Goal: Task Accomplishment & Management: Manage account settings

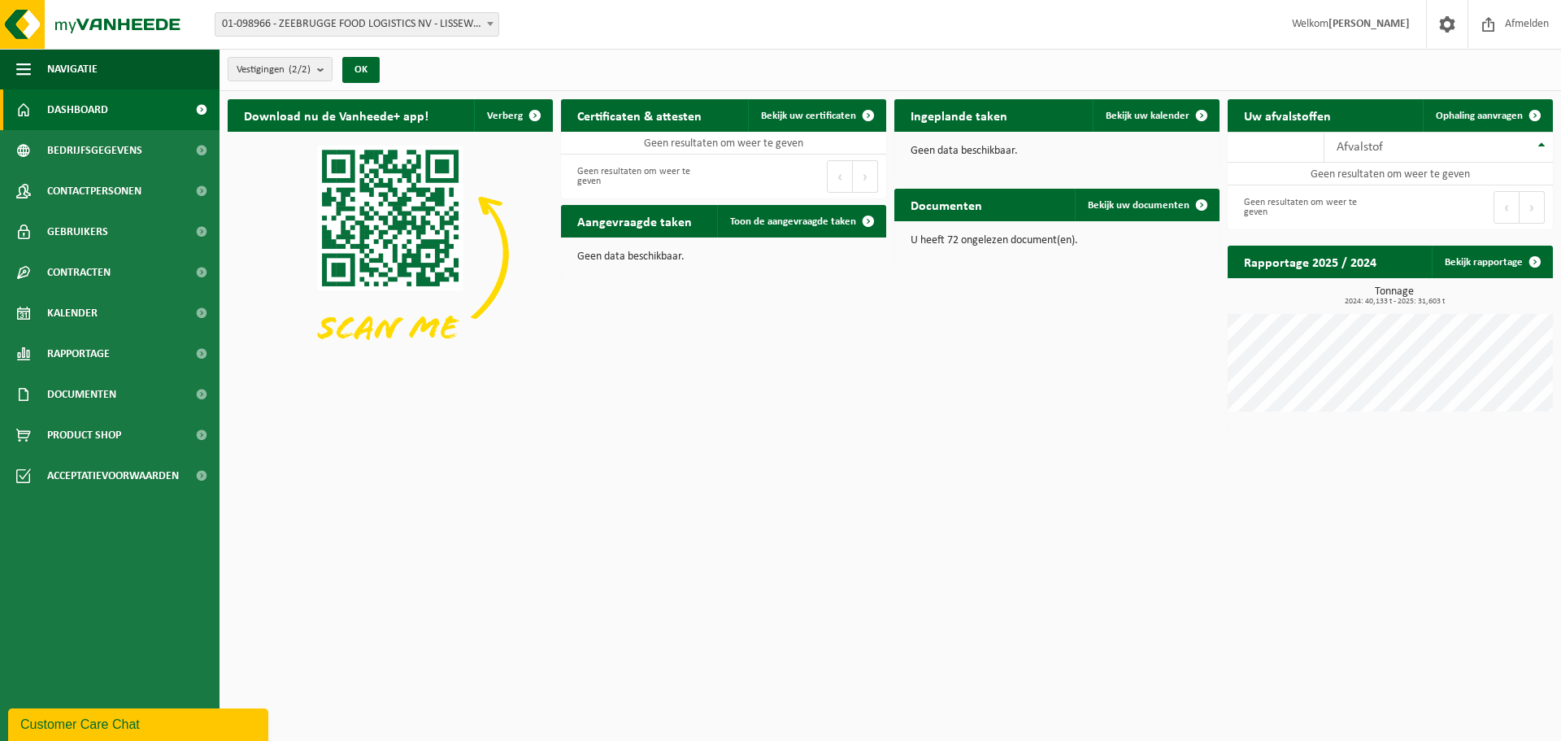
drag, startPoint x: 964, startPoint y: 240, endPoint x: 964, endPoint y: 217, distance: 22.8
click at [964, 240] on p "U heeft 72 ongelezen document(en)." at bounding box center [1057, 240] width 293 height 11
click at [946, 142] on div "Geen data beschikbaar." at bounding box center [1056, 151] width 325 height 39
click at [642, 260] on p "Geen data beschikbaar." at bounding box center [723, 256] width 293 height 11
click at [1446, 26] on span at bounding box center [1447, 24] width 24 height 48
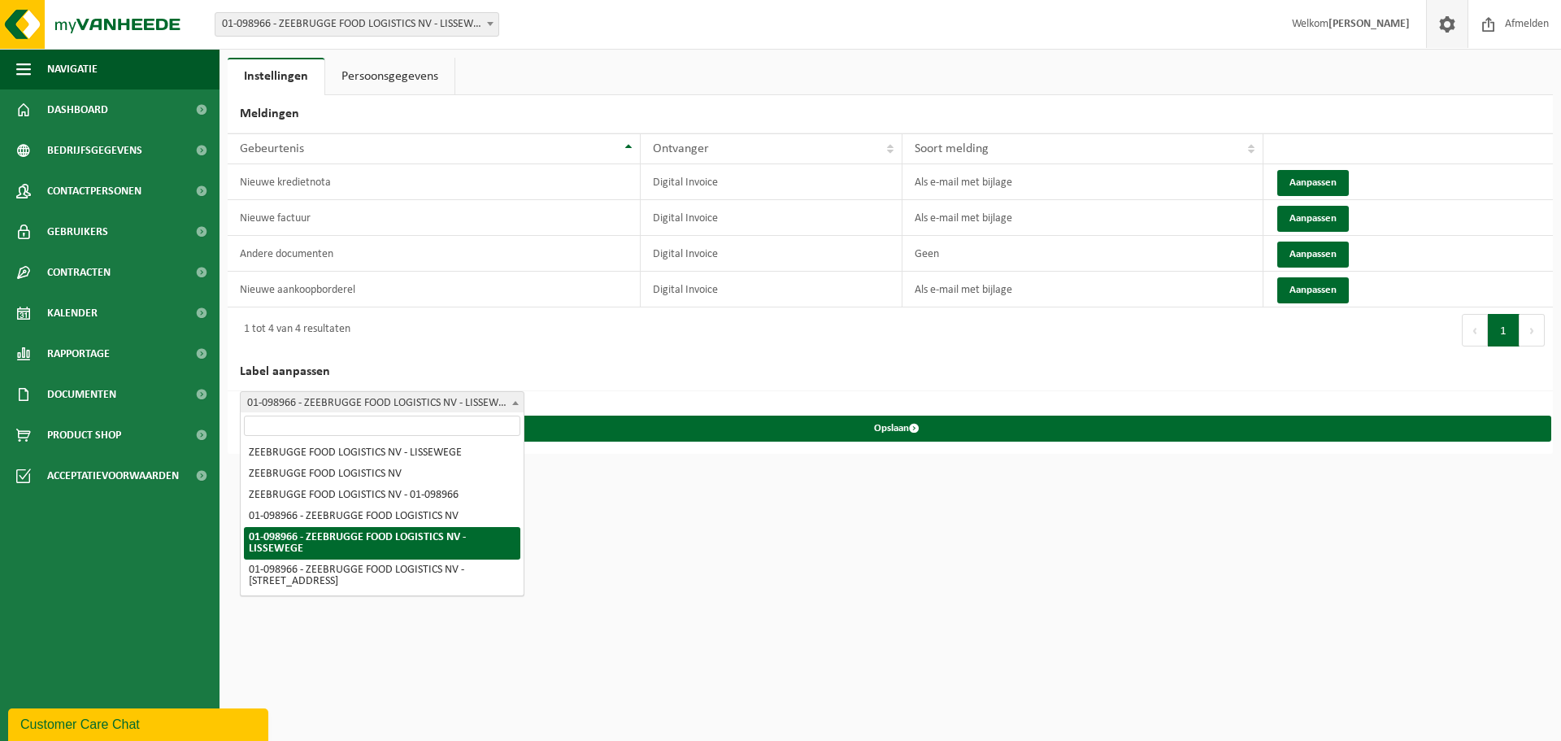
click at [359, 407] on span "01-098966 - ZEEBRUGGE FOOD LOGISTICS NV - LISSEWEGE" at bounding box center [382, 403] width 283 height 23
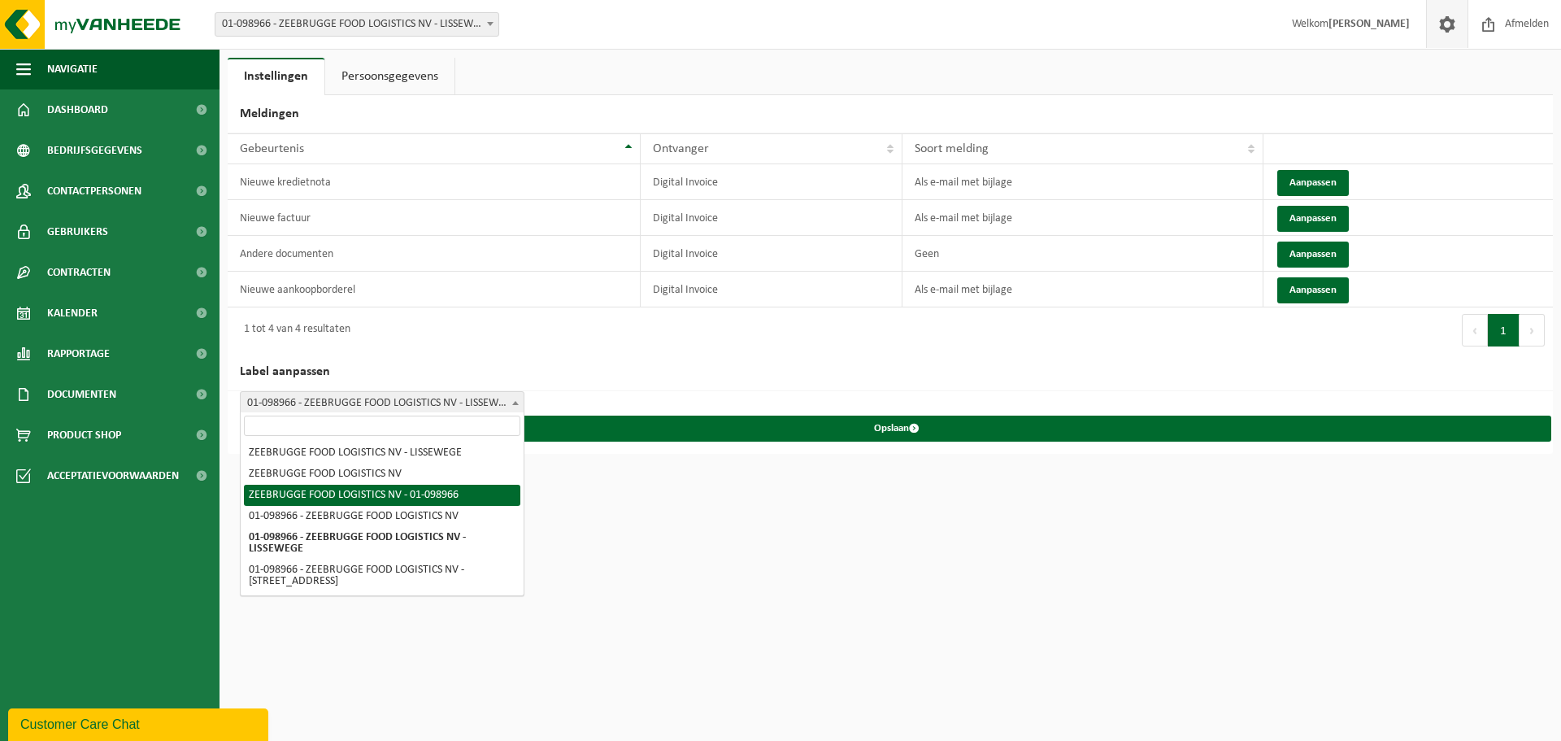
click at [1036, 620] on html "Vestiging: 01-098966 - ZEEBRUGGE FOOD LOGISTICS NV - LISSEWEGE 10-901034 - ZEEB…" at bounding box center [780, 370] width 1561 height 741
click at [380, 87] on link "Persoonsgegevens" at bounding box center [389, 76] width 129 height 37
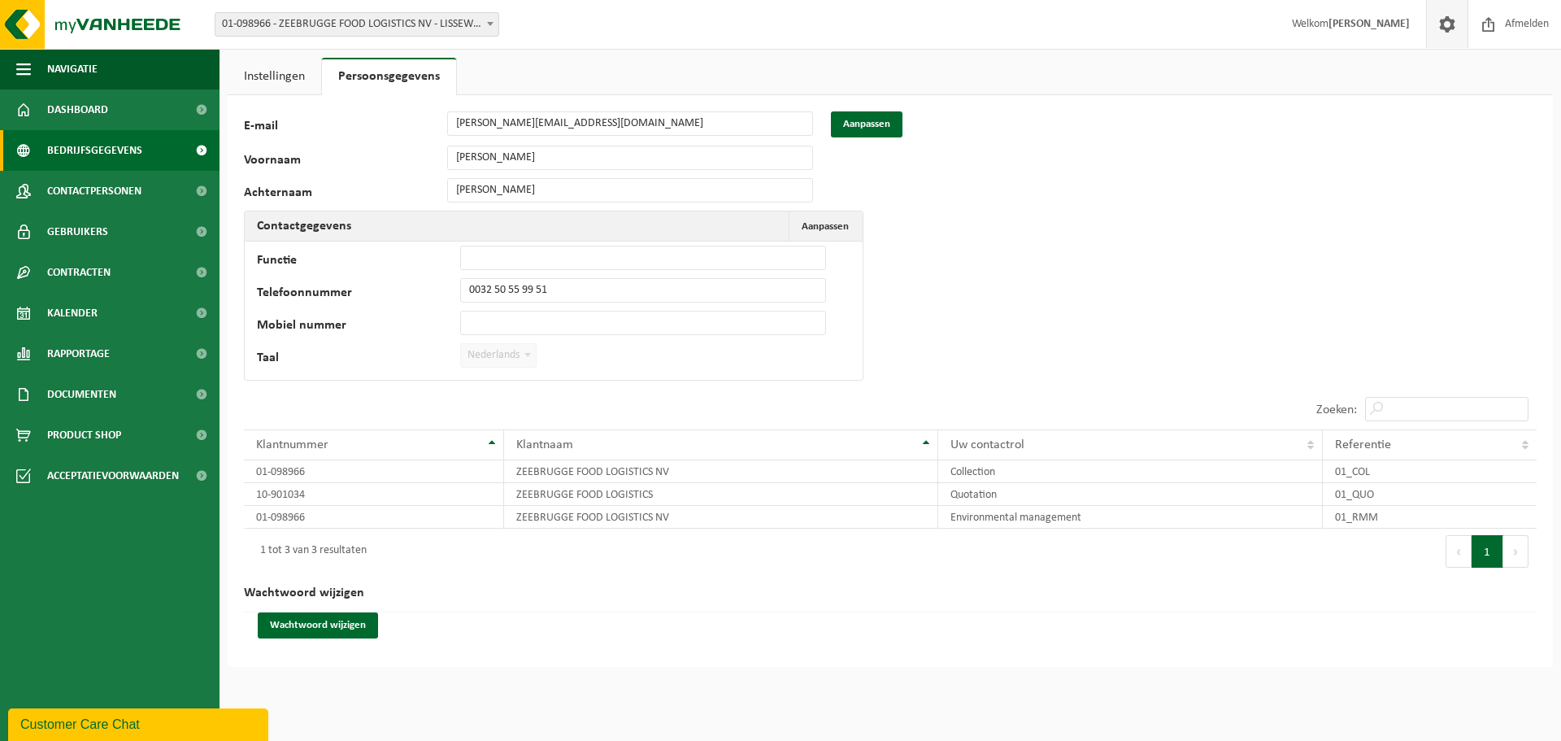
click at [132, 141] on span "Bedrijfsgegevens" at bounding box center [94, 150] width 95 height 41
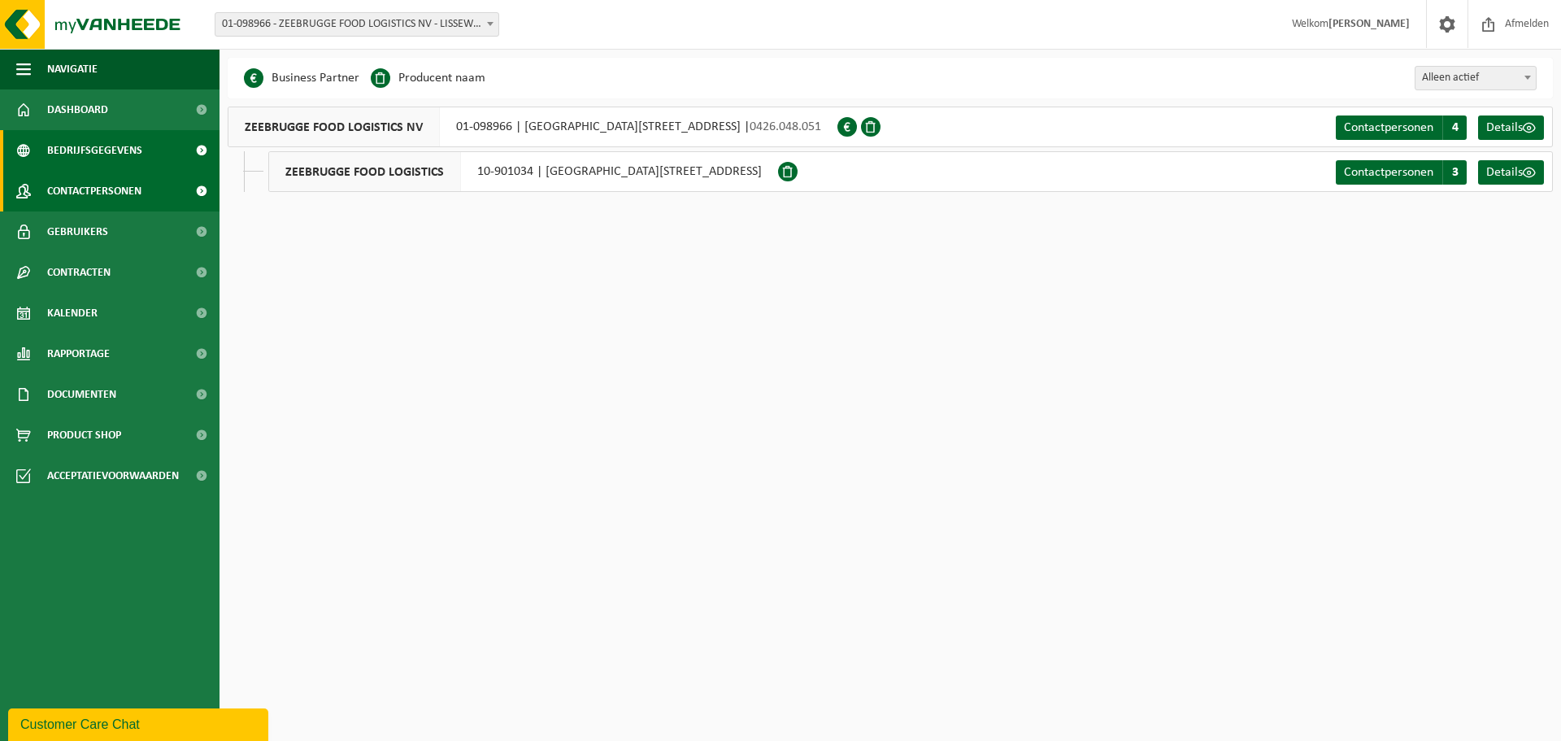
click at [118, 199] on span "Contactpersonen" at bounding box center [94, 191] width 94 height 41
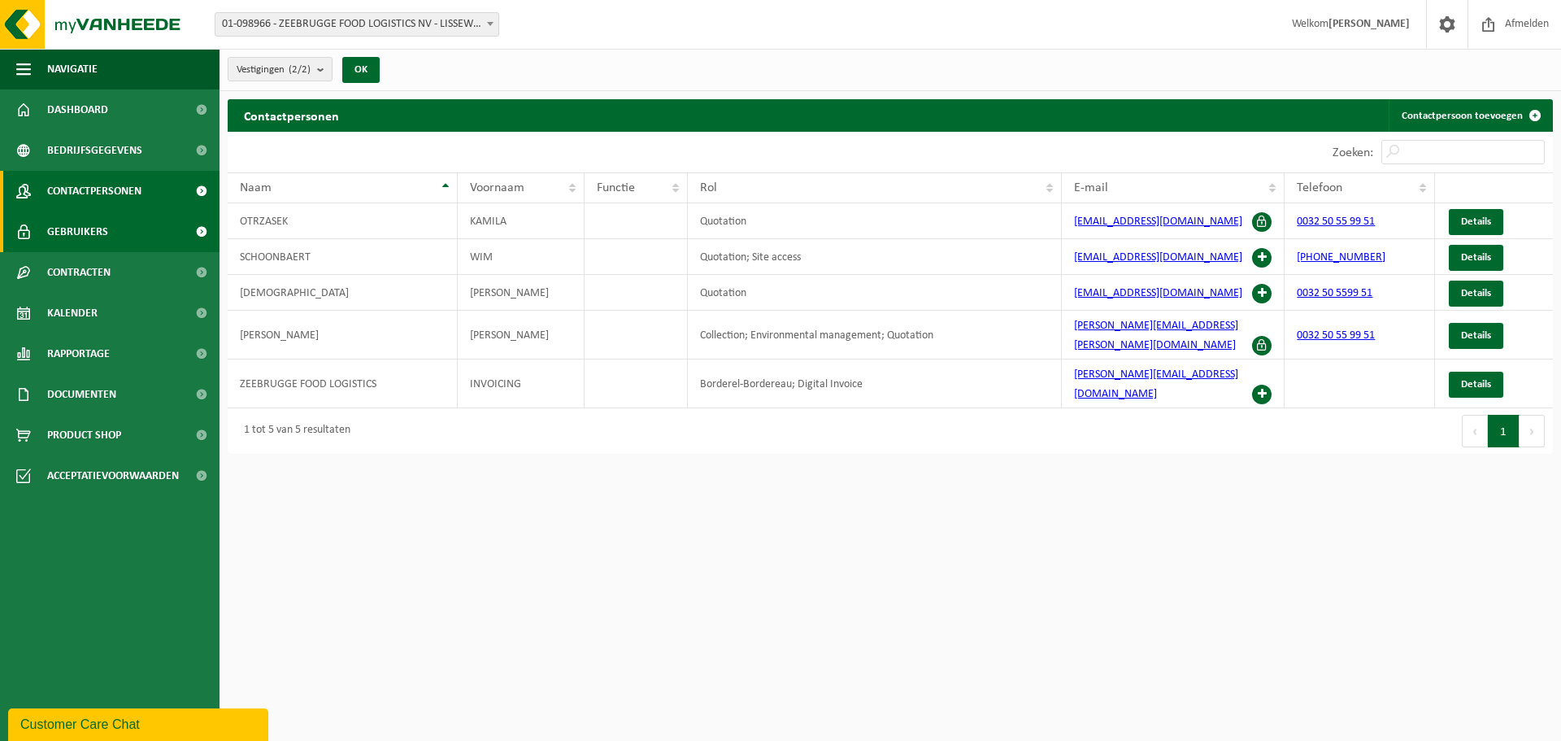
click at [119, 234] on link "Gebruikers" at bounding box center [110, 231] width 220 height 41
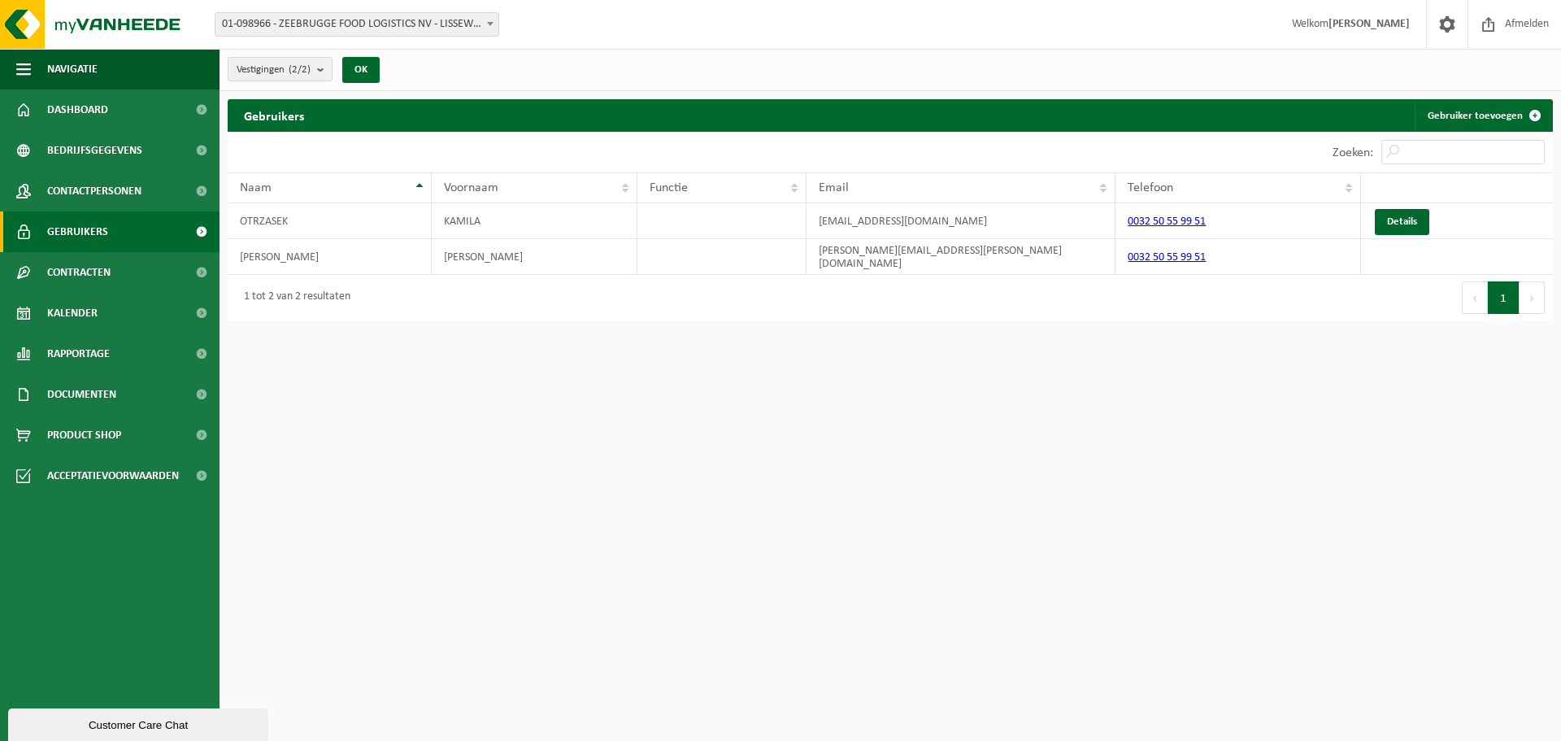
click at [106, 271] on span "Contracten" at bounding box center [78, 272] width 63 height 41
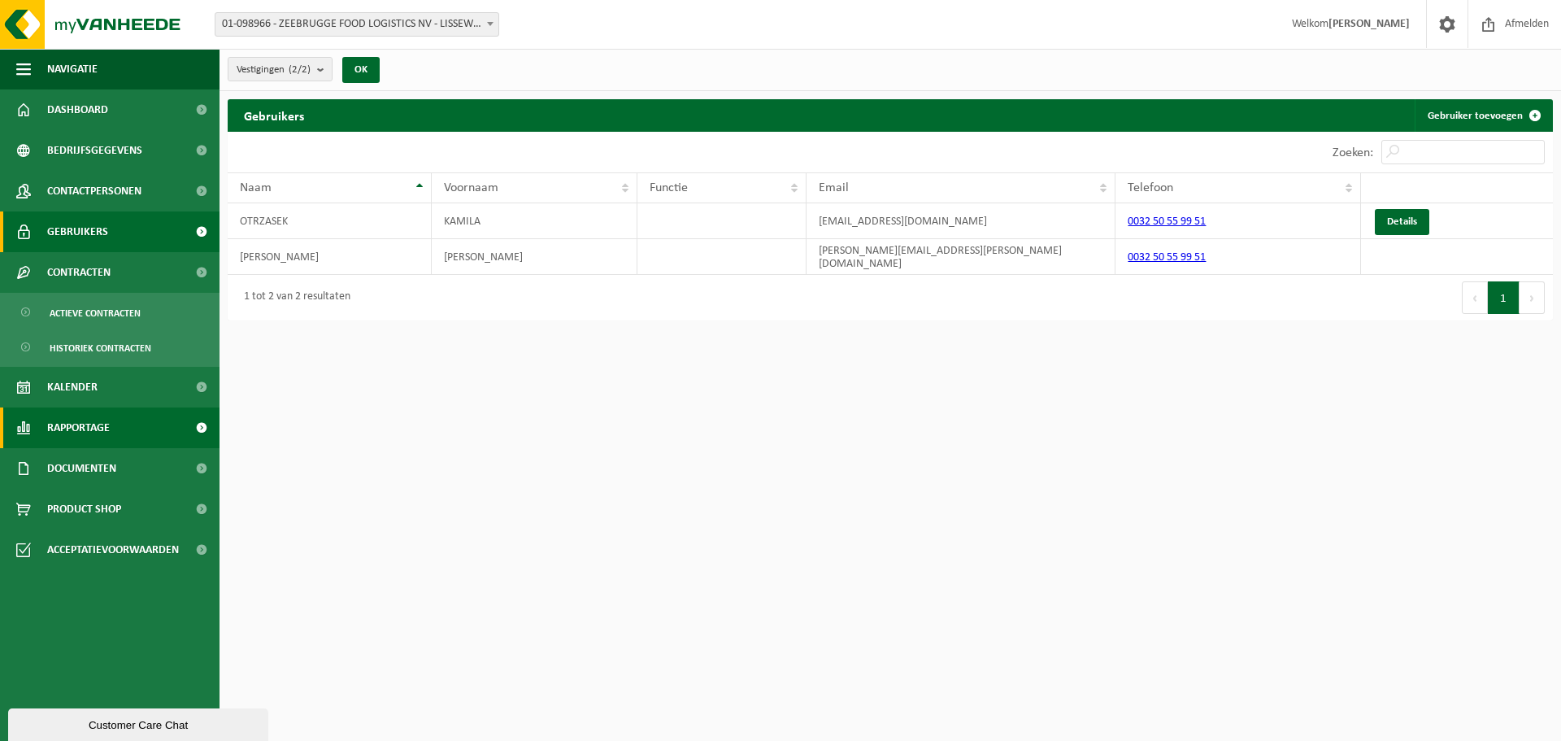
click at [98, 426] on span "Rapportage" at bounding box center [78, 427] width 63 height 41
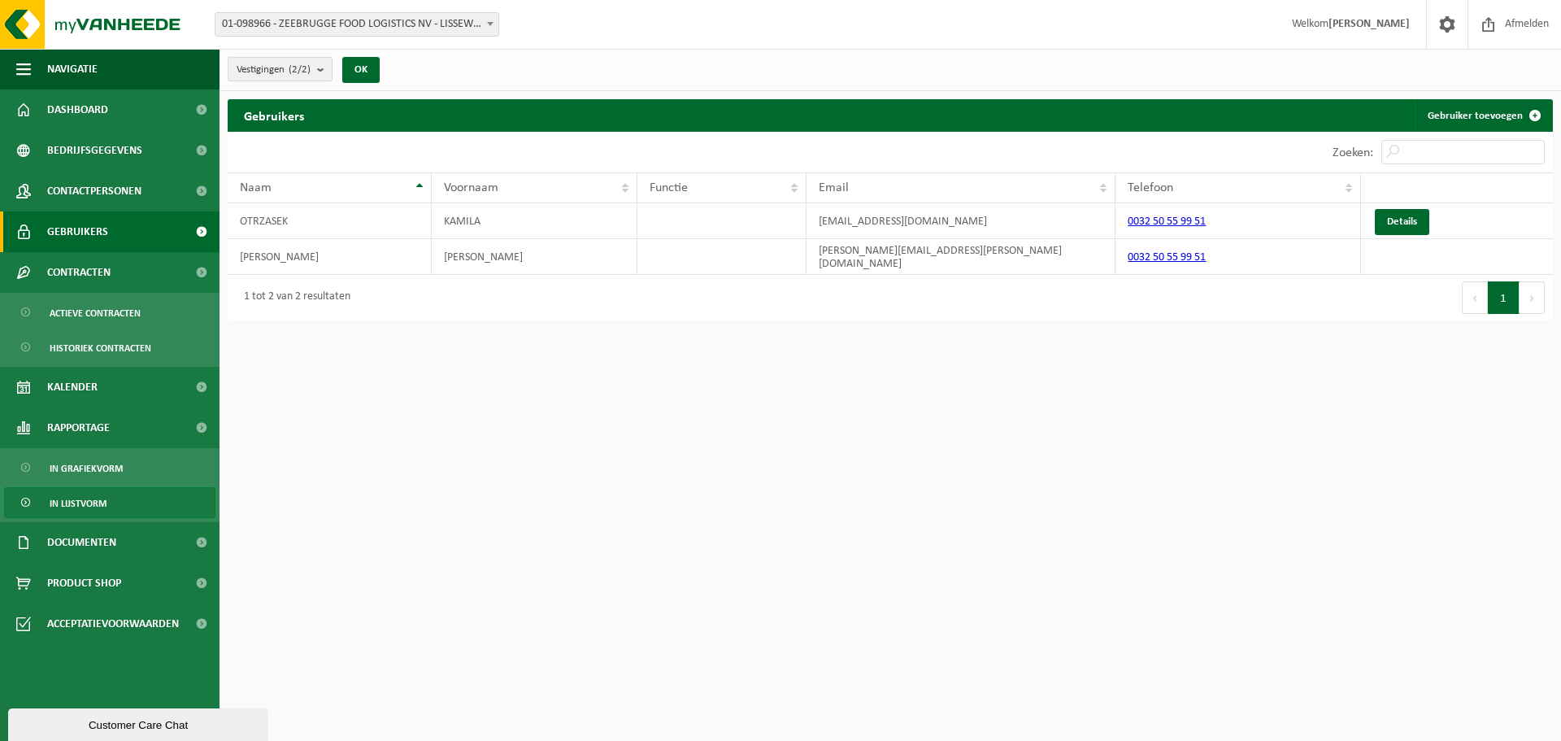
click at [101, 507] on span "In lijstvorm" at bounding box center [78, 503] width 57 height 31
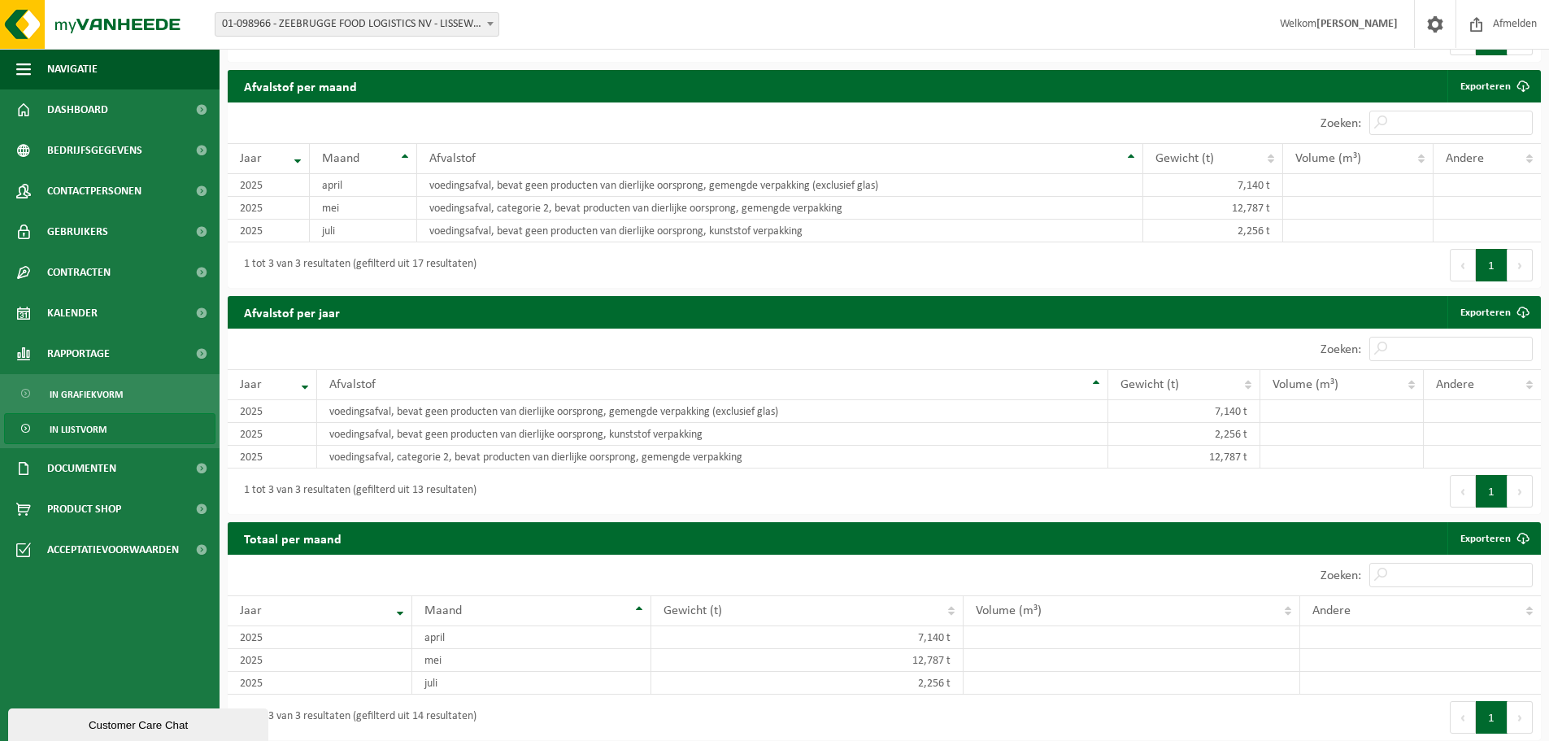
scroll to position [905, 0]
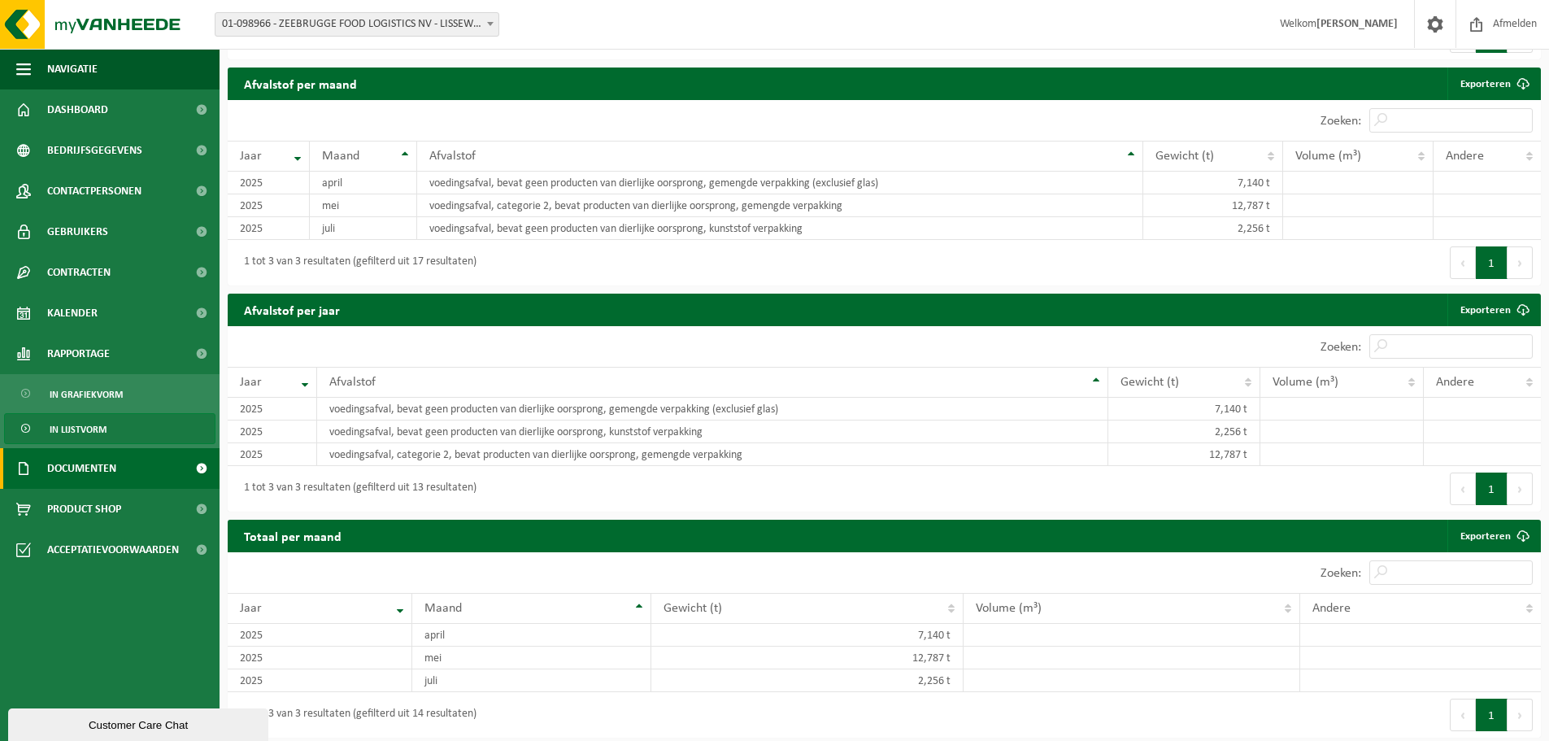
click at [82, 478] on span "Documenten" at bounding box center [81, 468] width 69 height 41
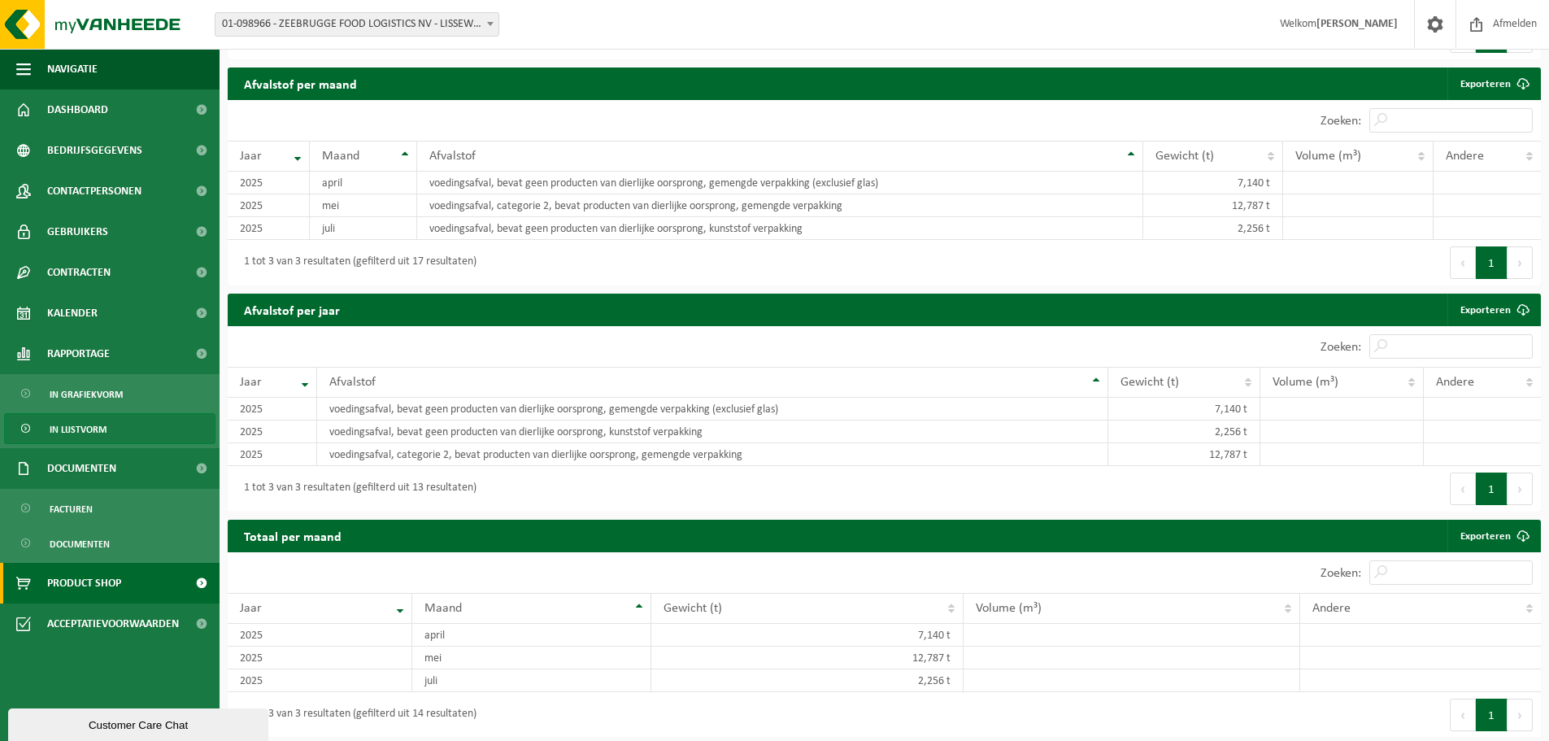
click at [85, 573] on span "Product Shop" at bounding box center [84, 583] width 74 height 41
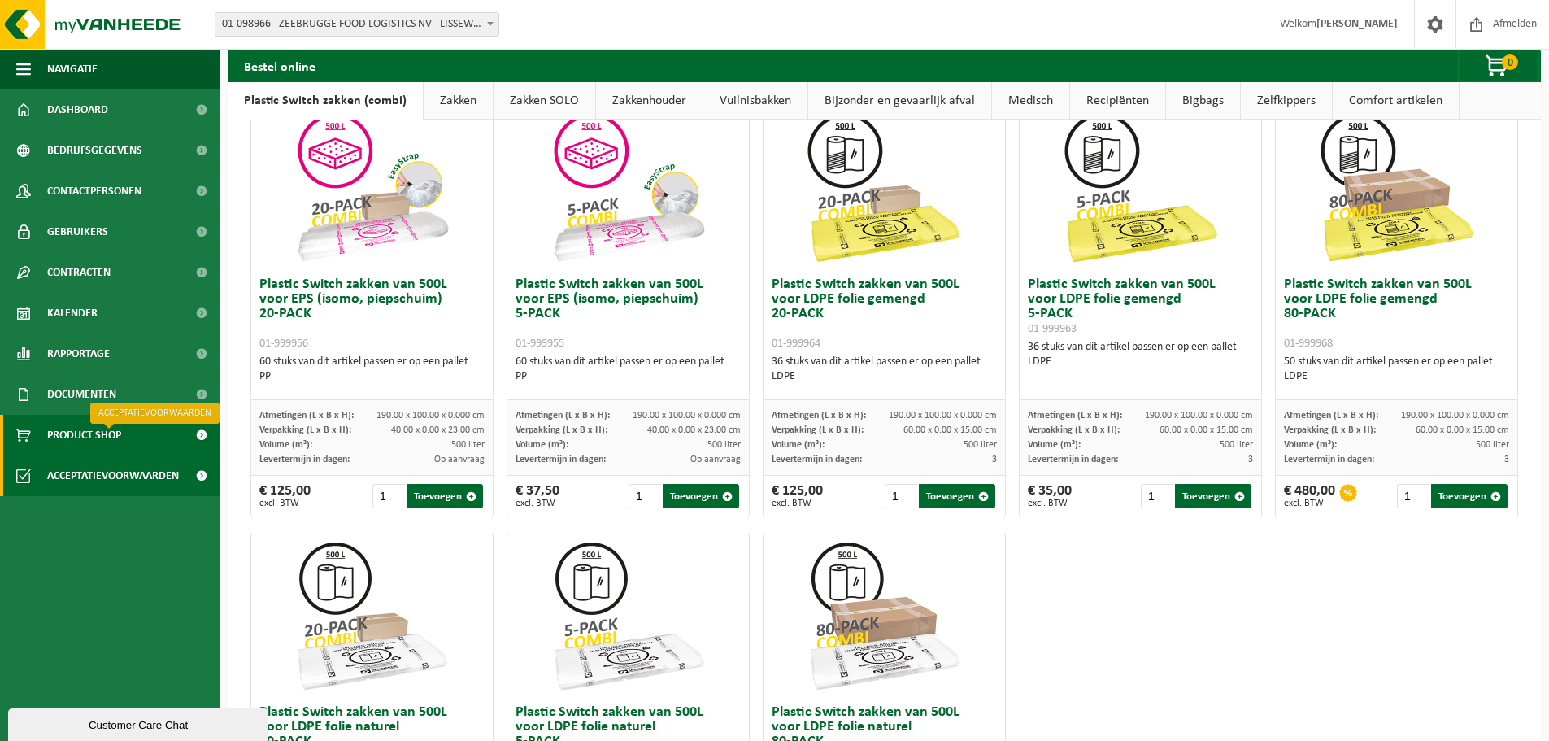
scroll to position [569, 0]
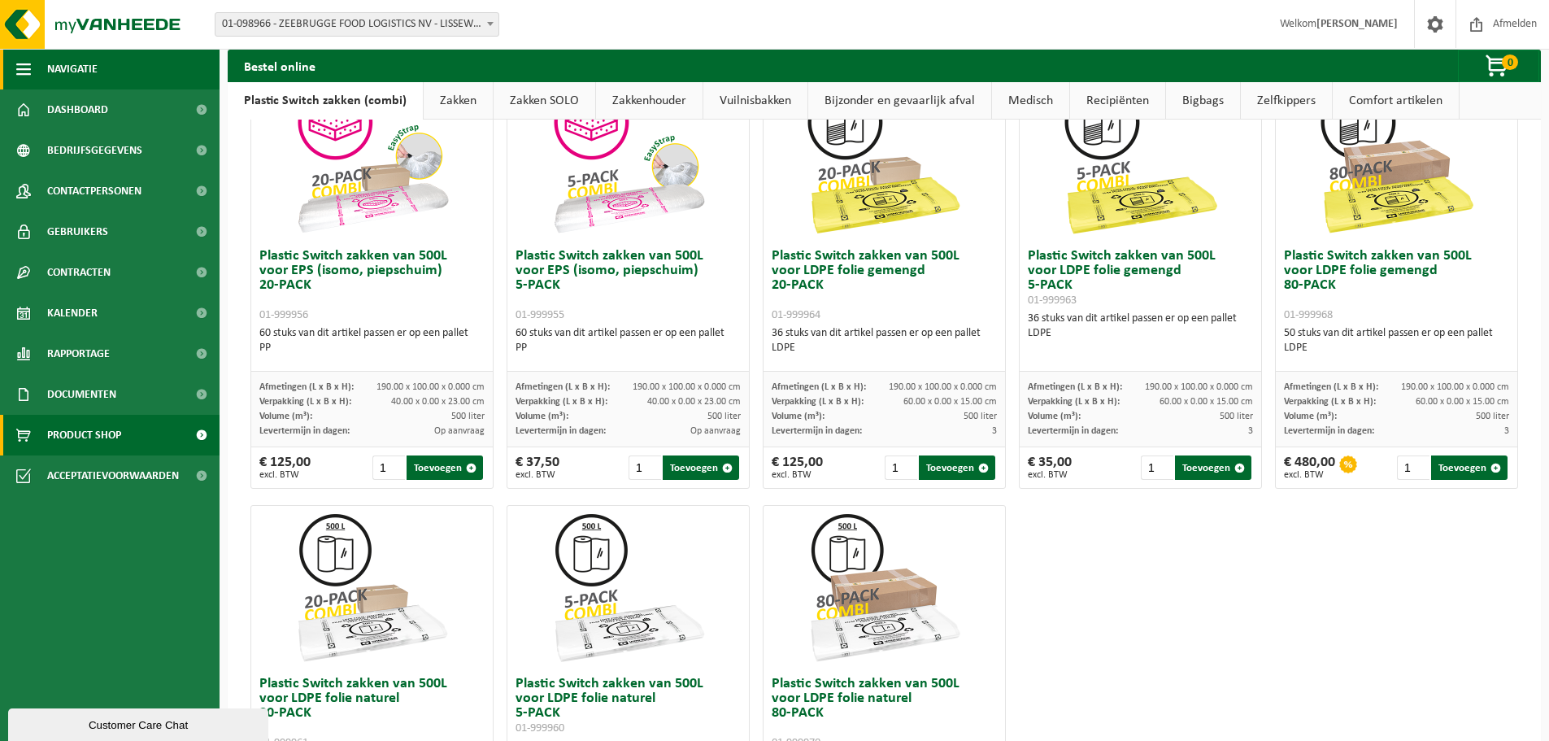
click at [24, 65] on span "button" at bounding box center [23, 69] width 15 height 41
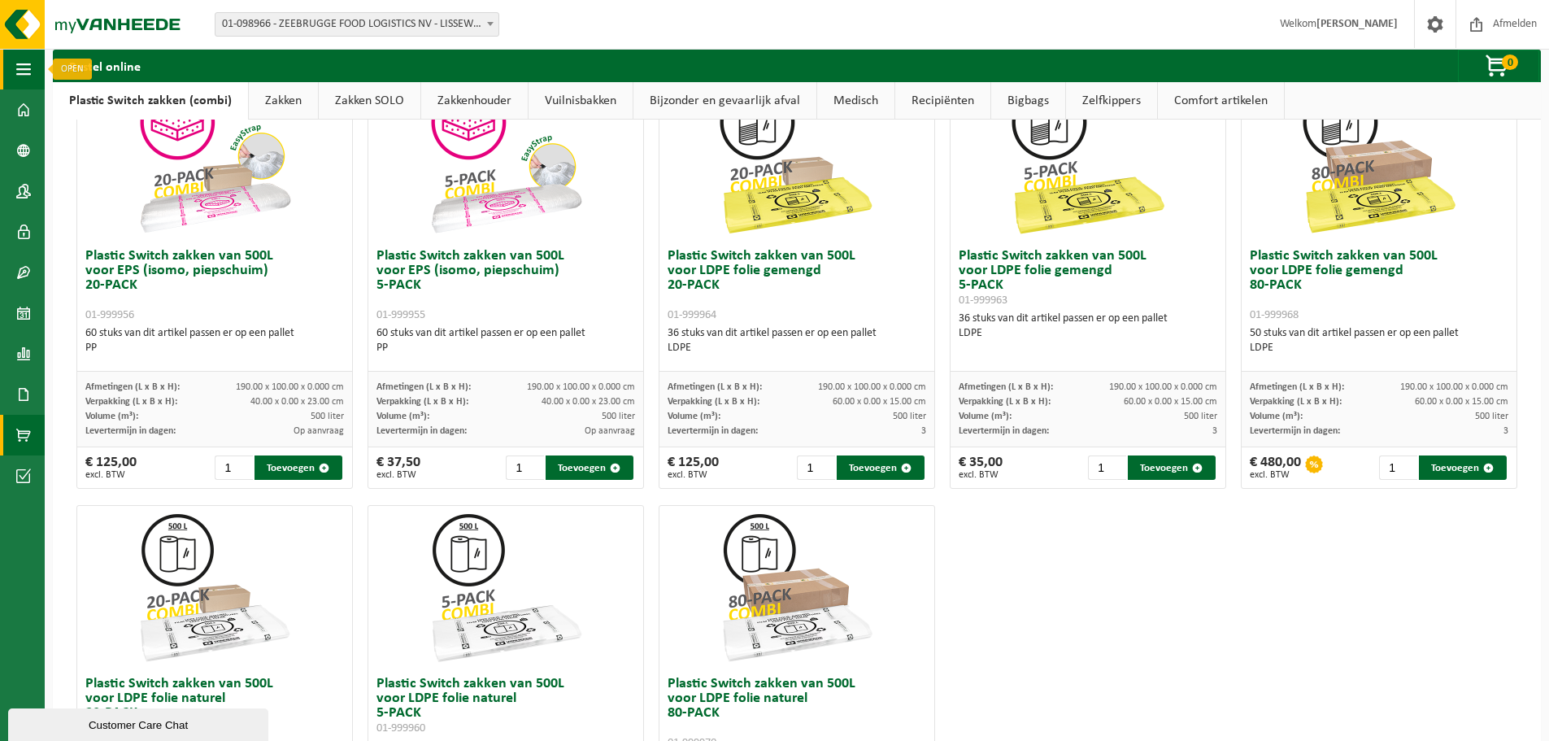
click at [27, 64] on span "button" at bounding box center [23, 69] width 15 height 41
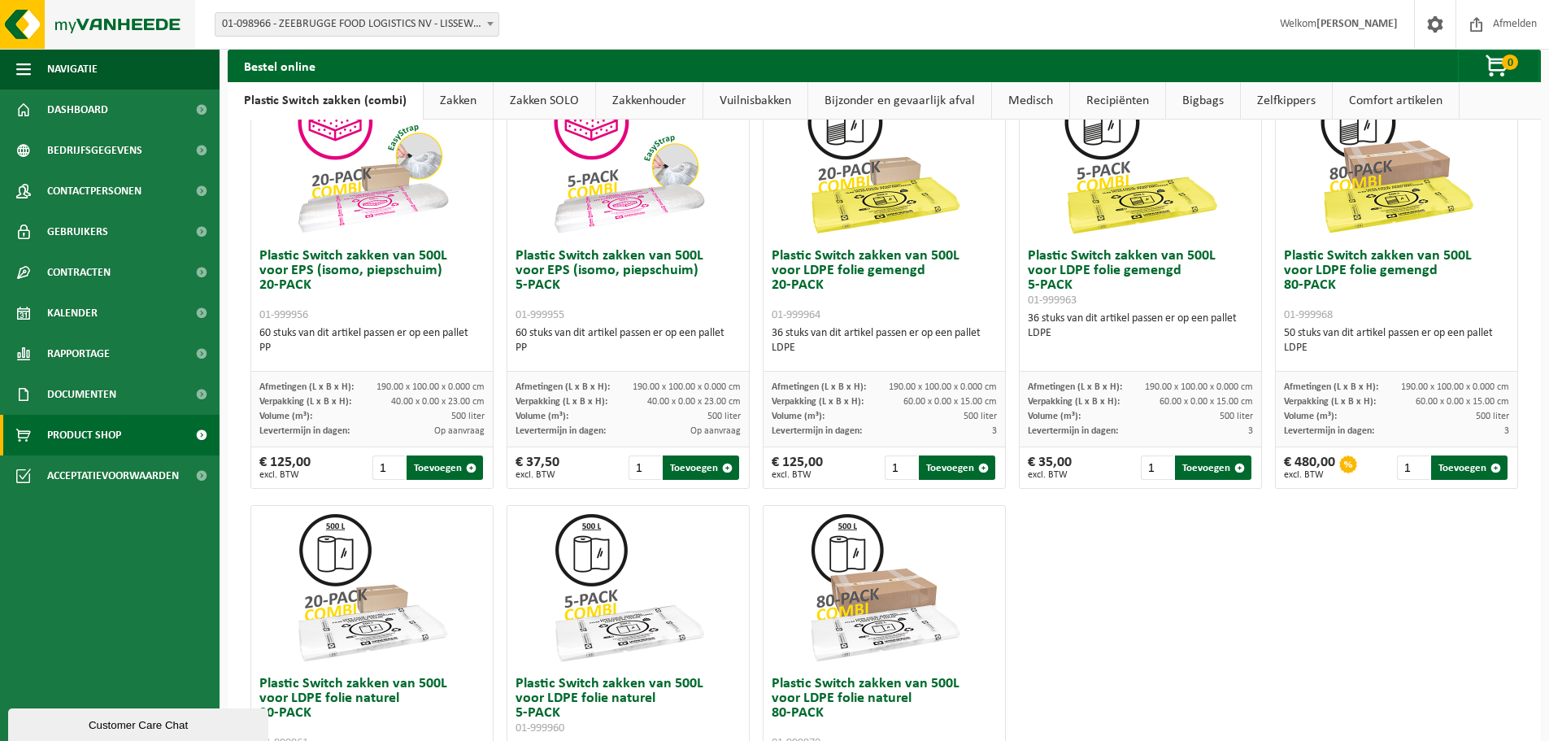
click at [90, 21] on img at bounding box center [97, 24] width 195 height 49
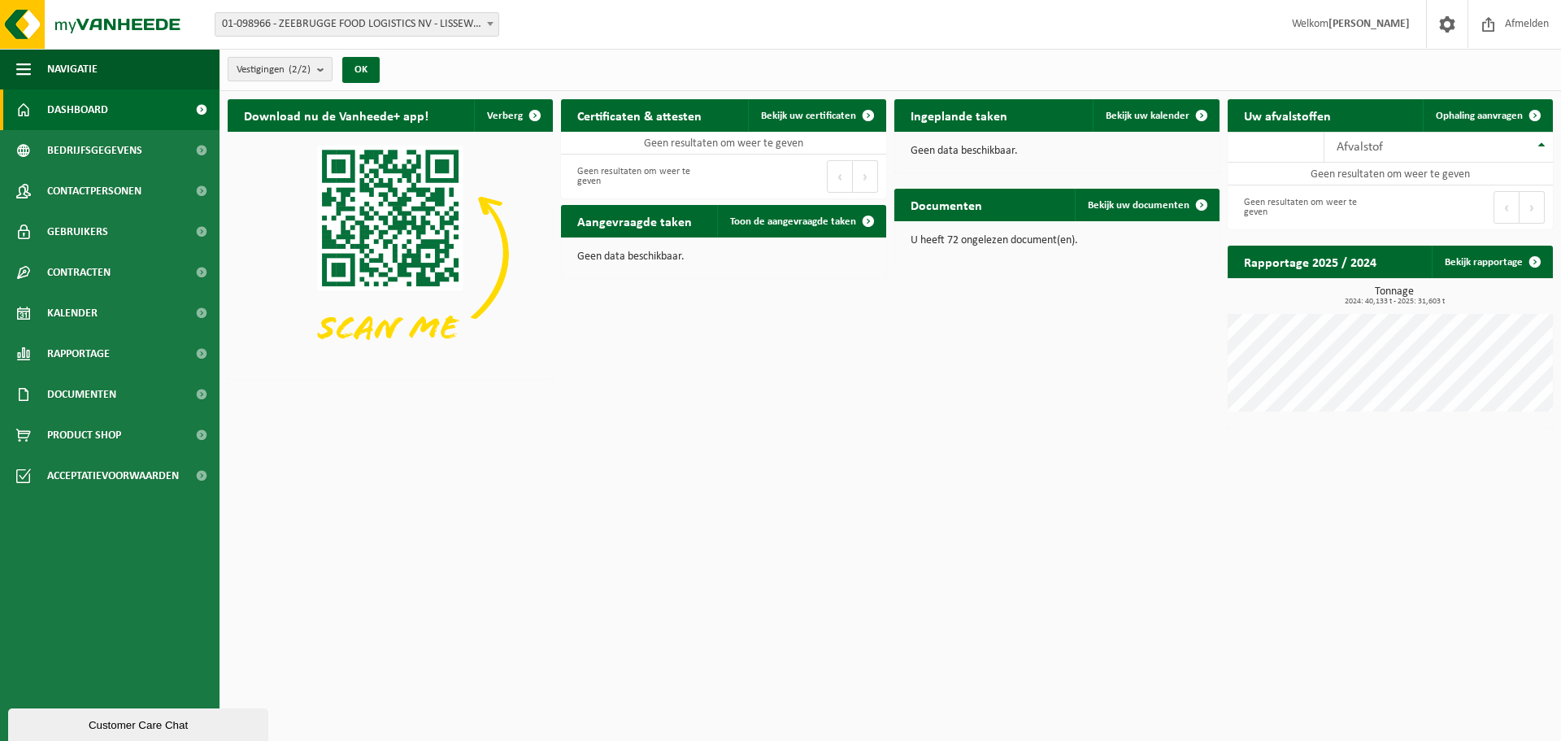
click at [311, 77] on span "Vestigingen (2/2)" at bounding box center [274, 70] width 74 height 24
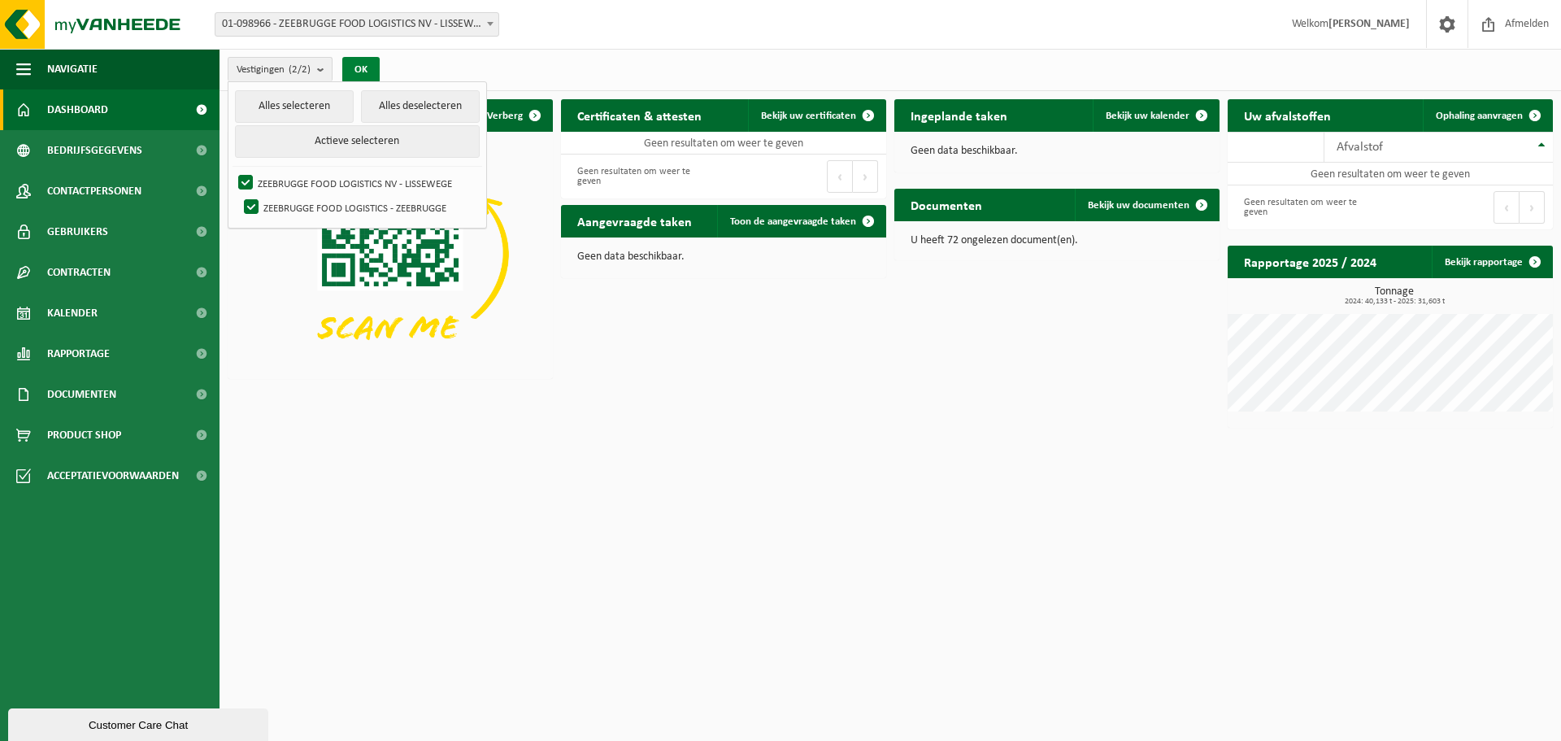
click at [361, 64] on button "OK" at bounding box center [360, 70] width 37 height 26
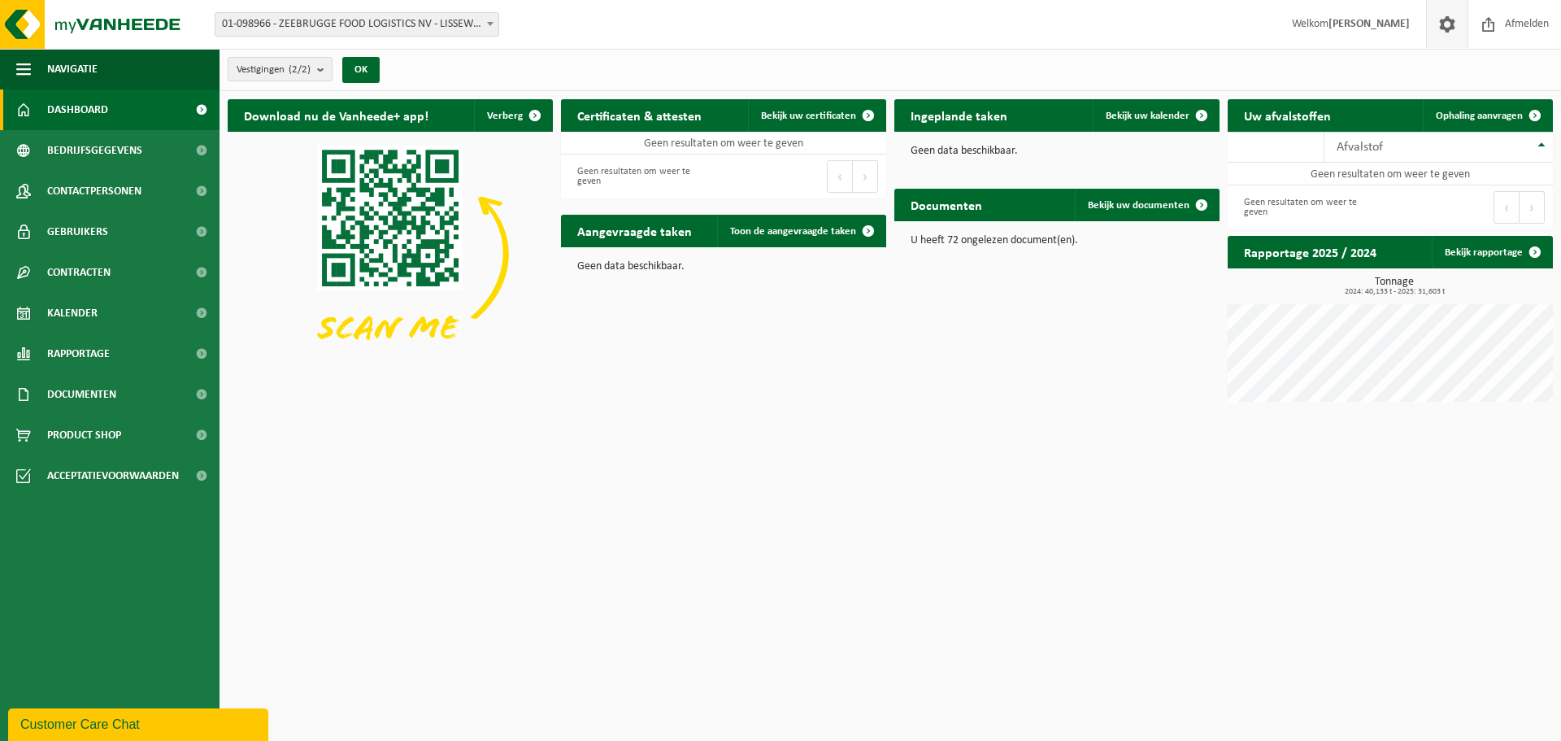
click at [1439, 28] on span at bounding box center [1447, 24] width 24 height 48
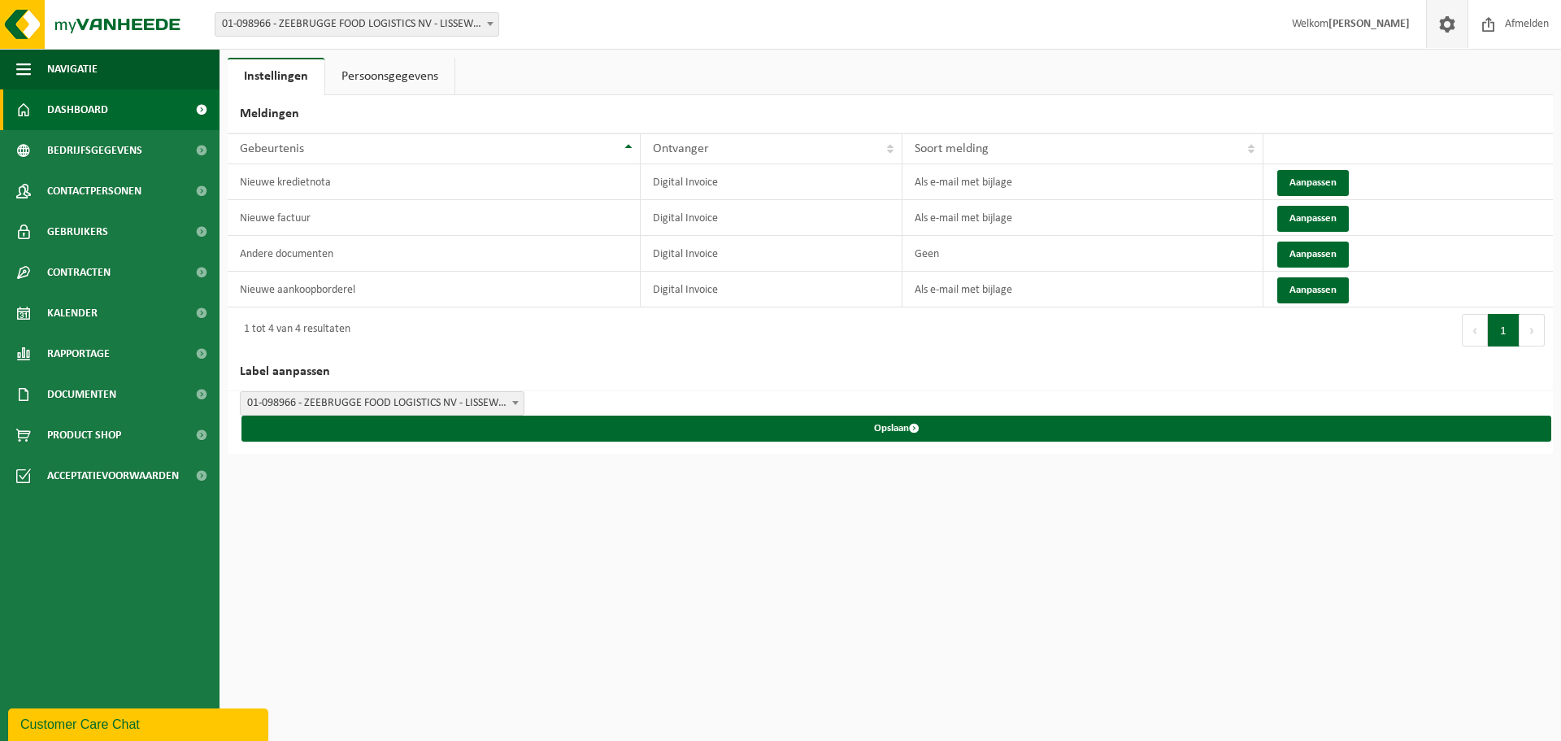
click at [105, 115] on span "Dashboard" at bounding box center [77, 109] width 61 height 41
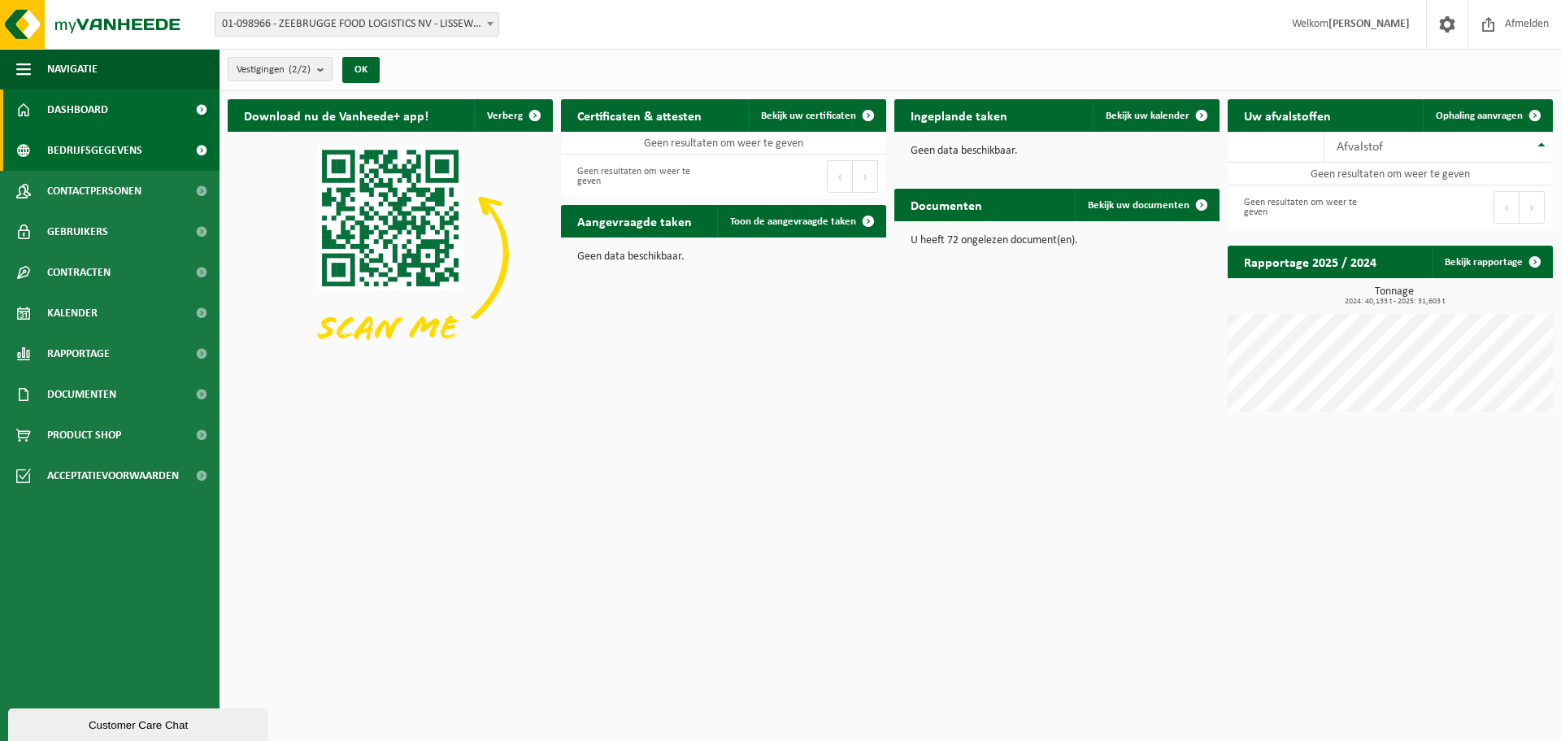
click at [80, 142] on span "Bedrijfsgegevens" at bounding box center [94, 150] width 95 height 41
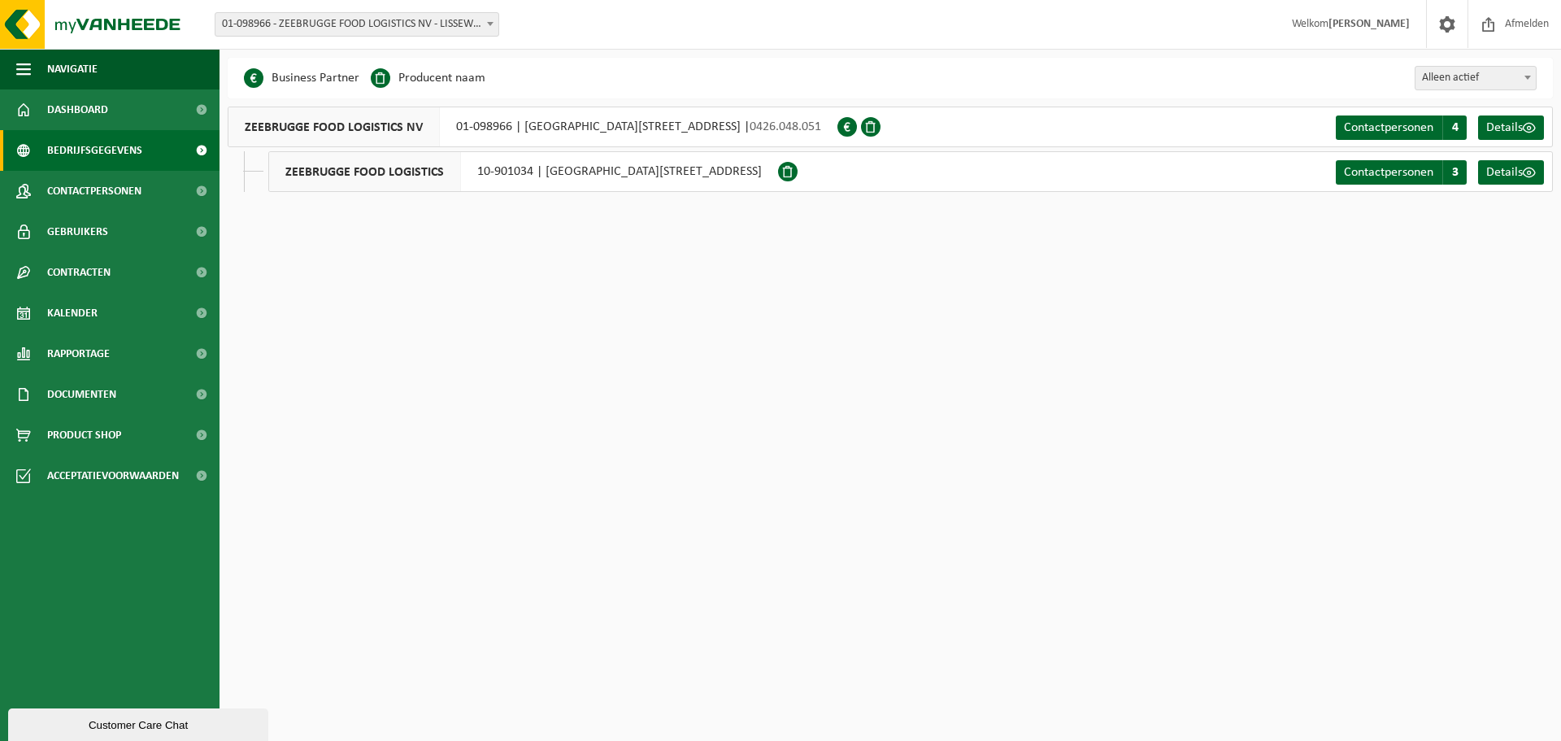
click at [83, 186] on span "Contactpersonen" at bounding box center [94, 191] width 94 height 41
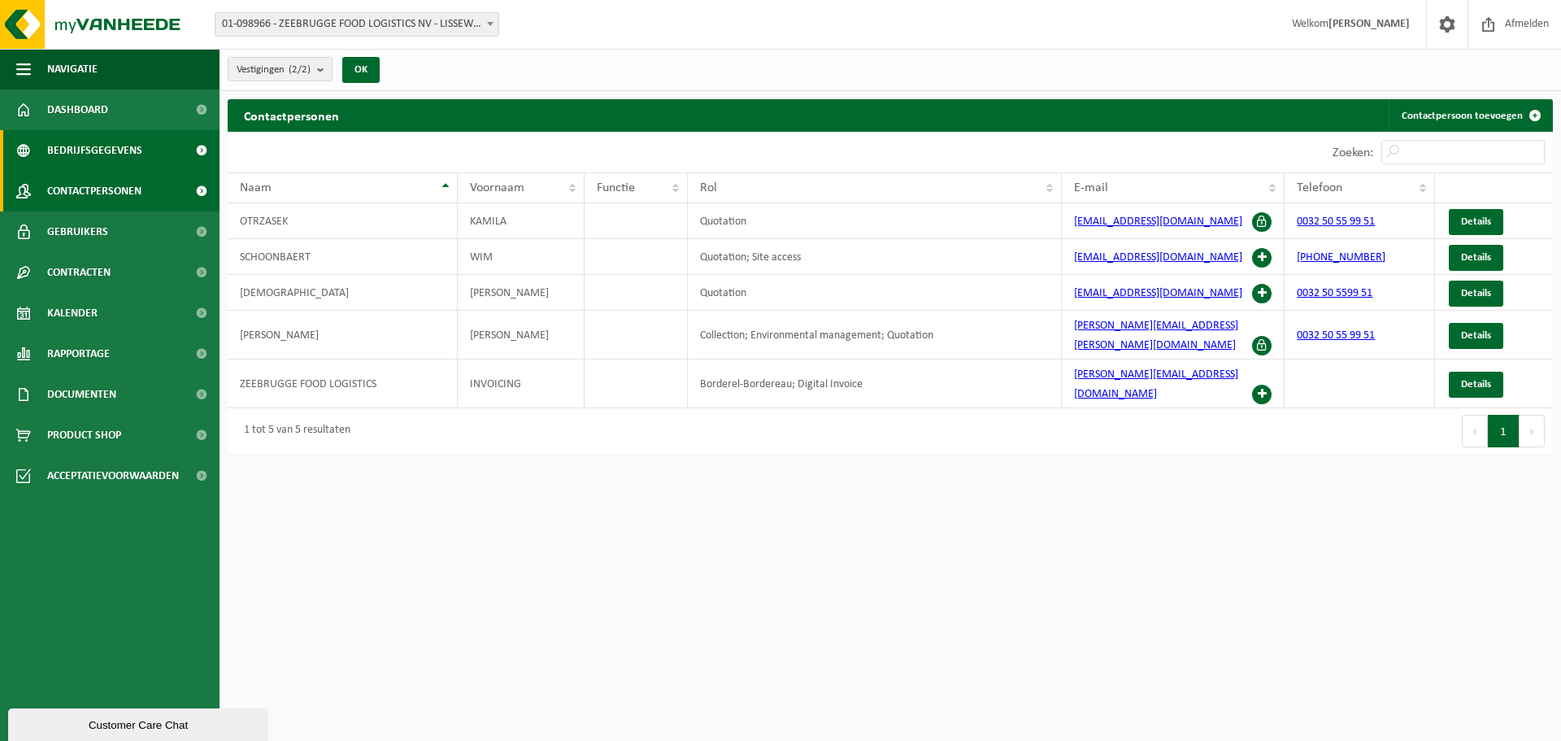
click at [89, 166] on span "Bedrijfsgegevens" at bounding box center [94, 150] width 95 height 41
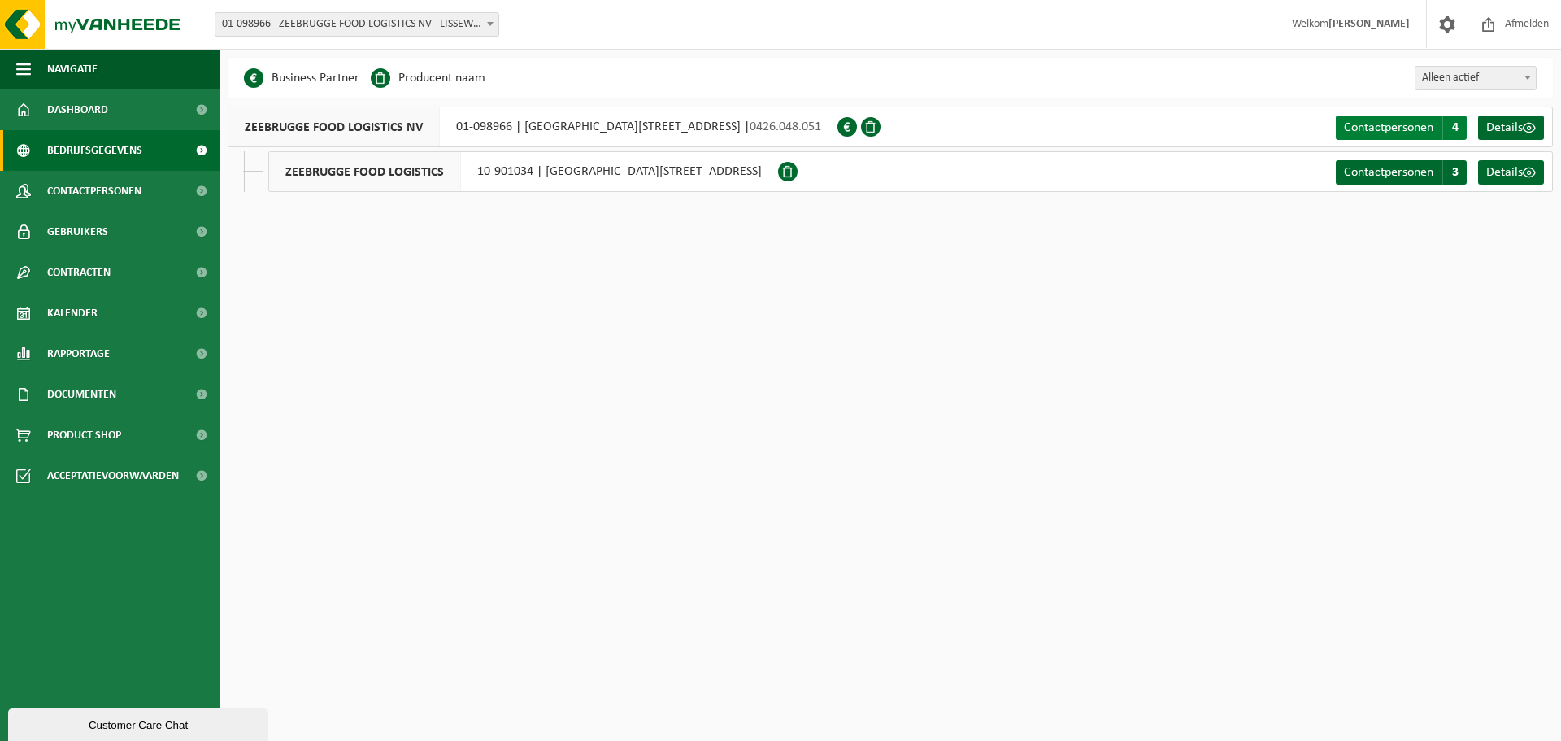
click at [1455, 132] on span "4" at bounding box center [1454, 127] width 24 height 24
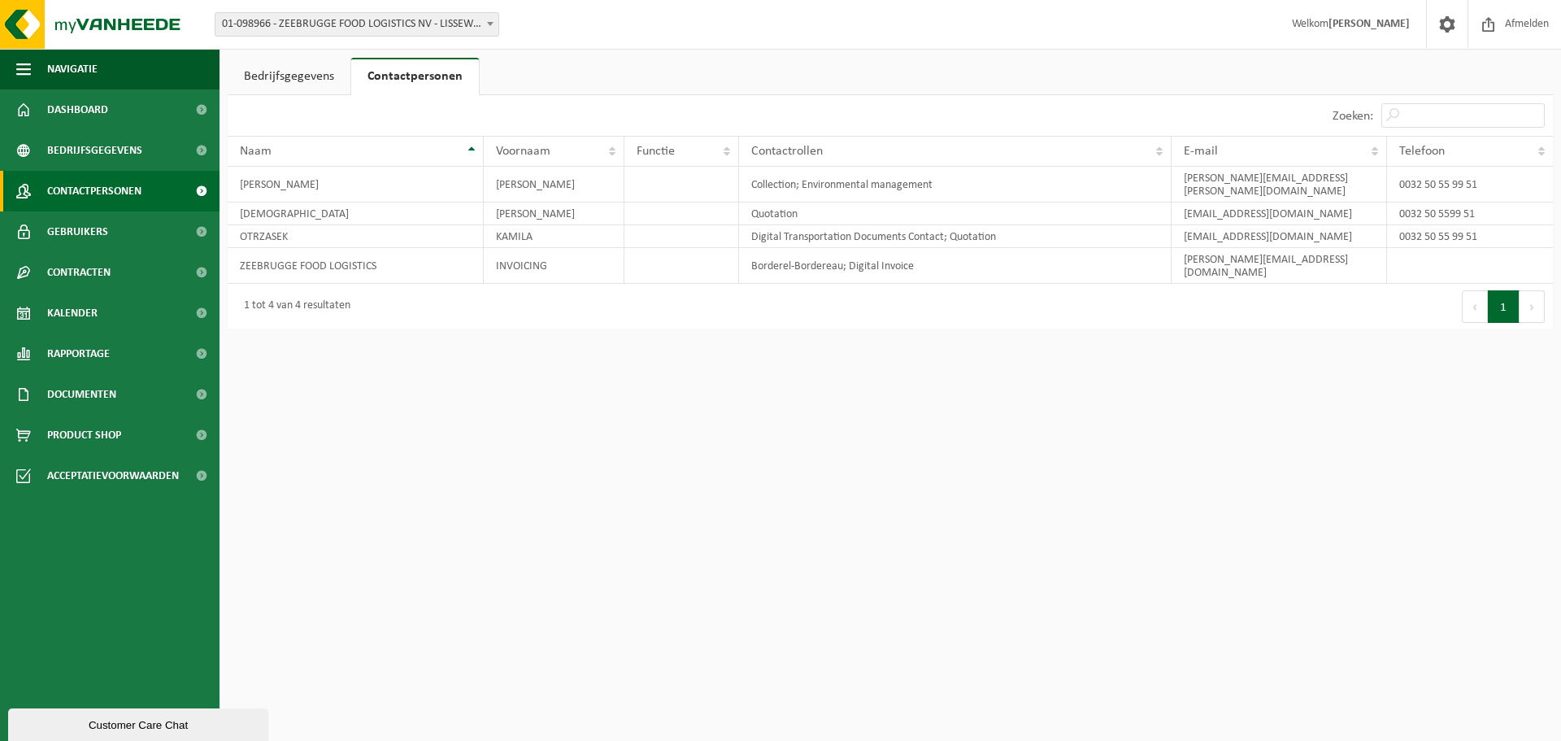
click at [68, 188] on span "Contactpersonen" at bounding box center [94, 191] width 94 height 41
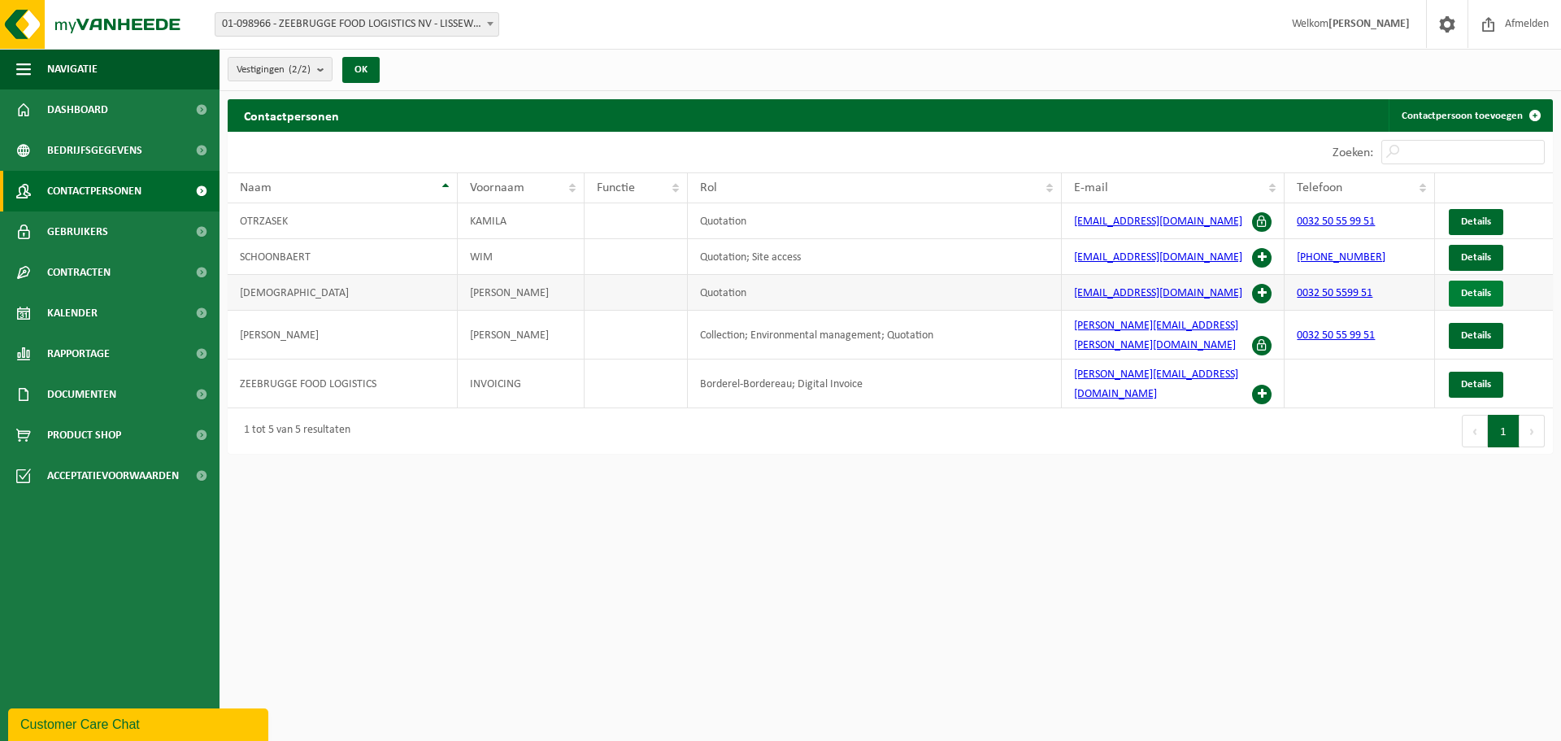
click at [1476, 291] on span "Details" at bounding box center [1476, 293] width 30 height 11
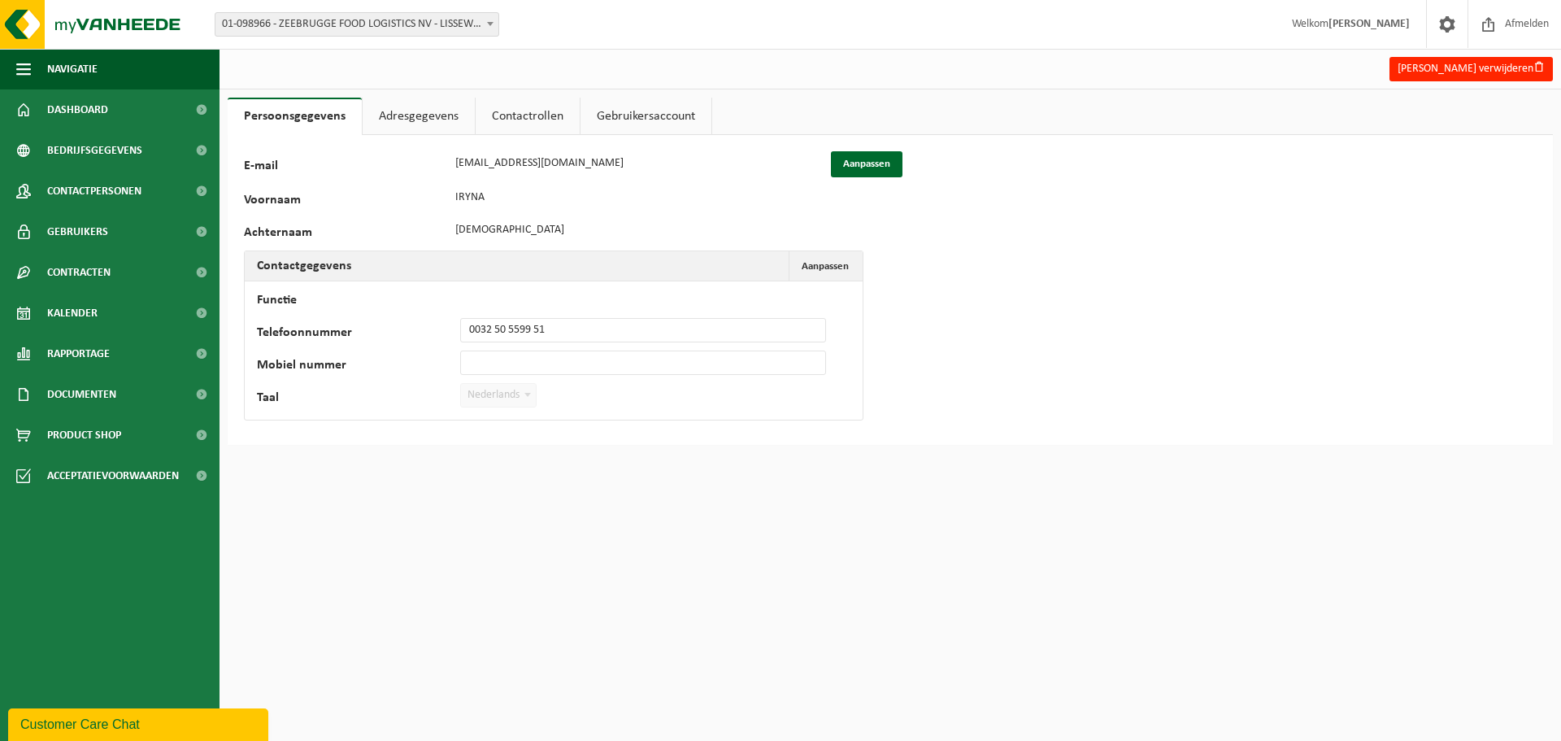
click at [396, 113] on link "Adresgegevens" at bounding box center [419, 116] width 112 height 37
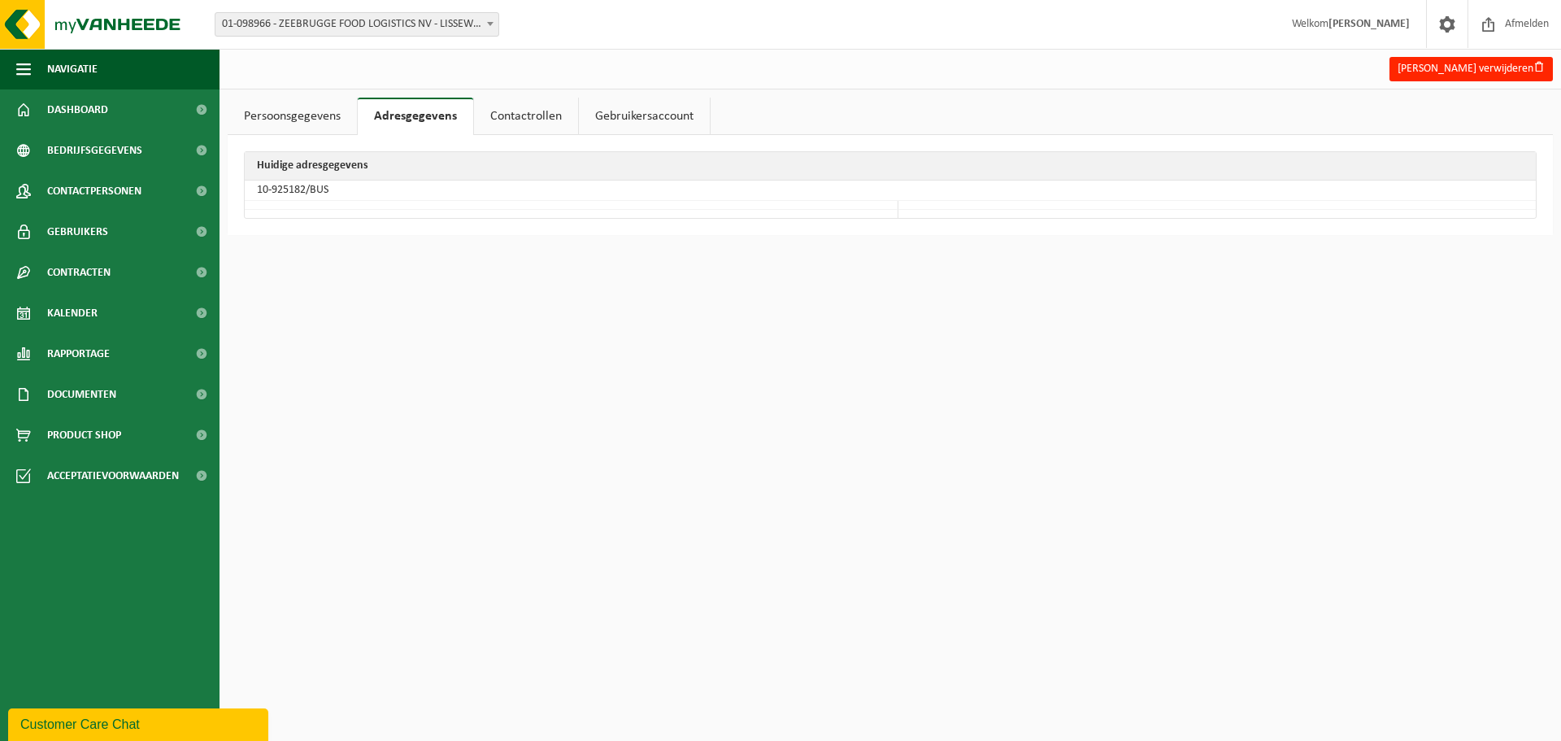
click at [507, 115] on link "Contactrollen" at bounding box center [526, 116] width 104 height 37
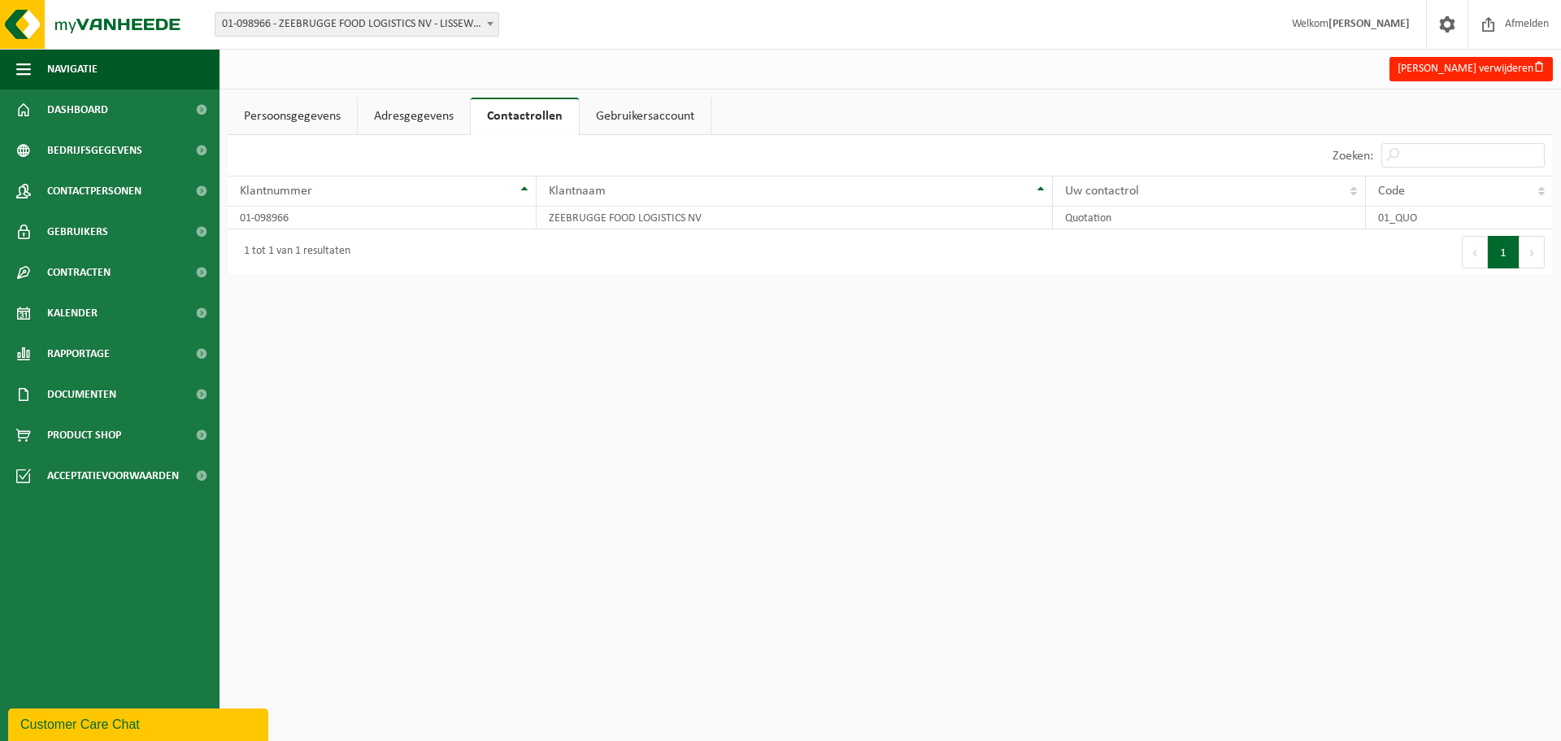
click at [624, 111] on link "Gebruikersaccount" at bounding box center [645, 116] width 131 height 37
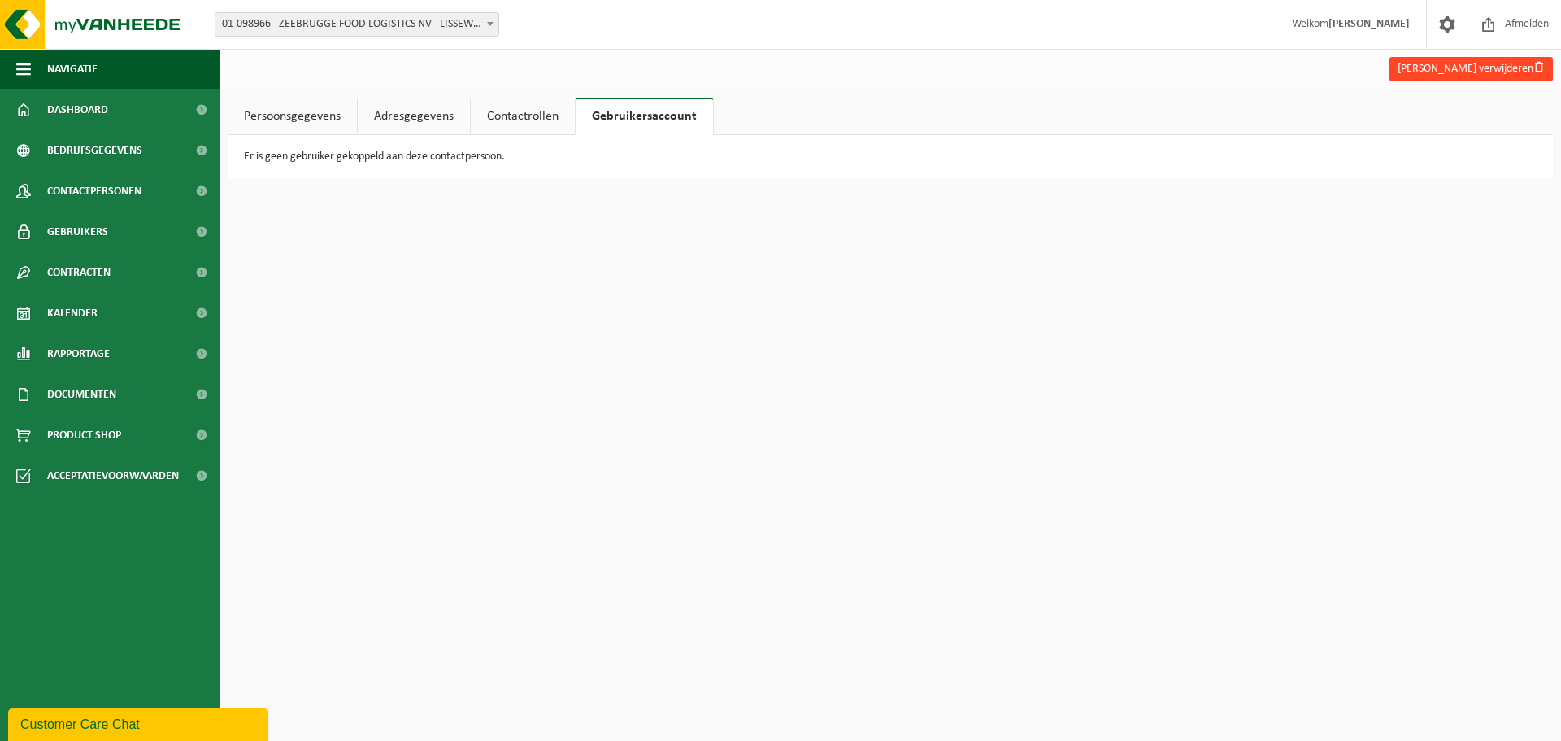
click at [1486, 63] on button "Iryna Vodolazka verwijderen" at bounding box center [1471, 69] width 163 height 24
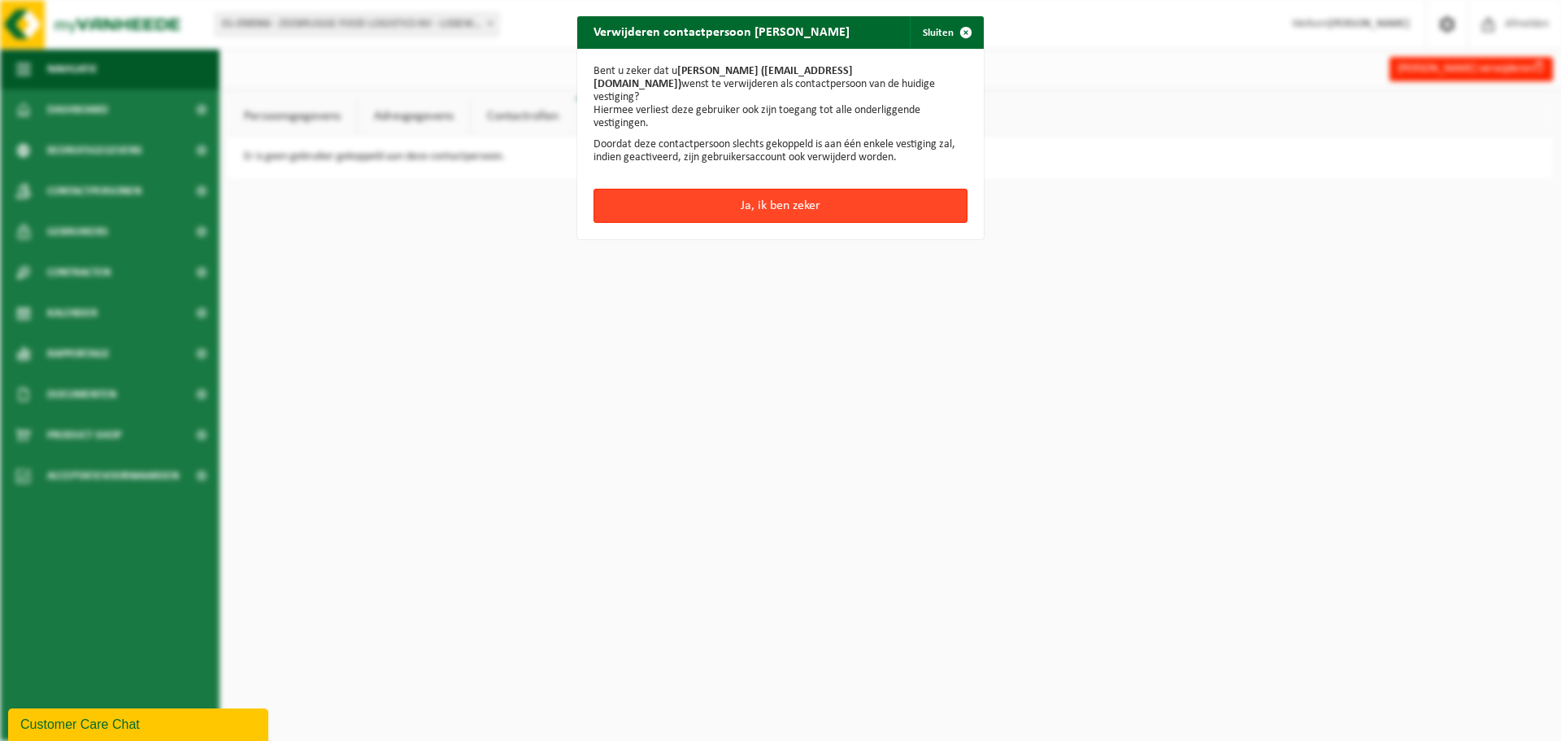
click at [742, 189] on button "Ja, ik ben zeker" at bounding box center [781, 206] width 374 height 34
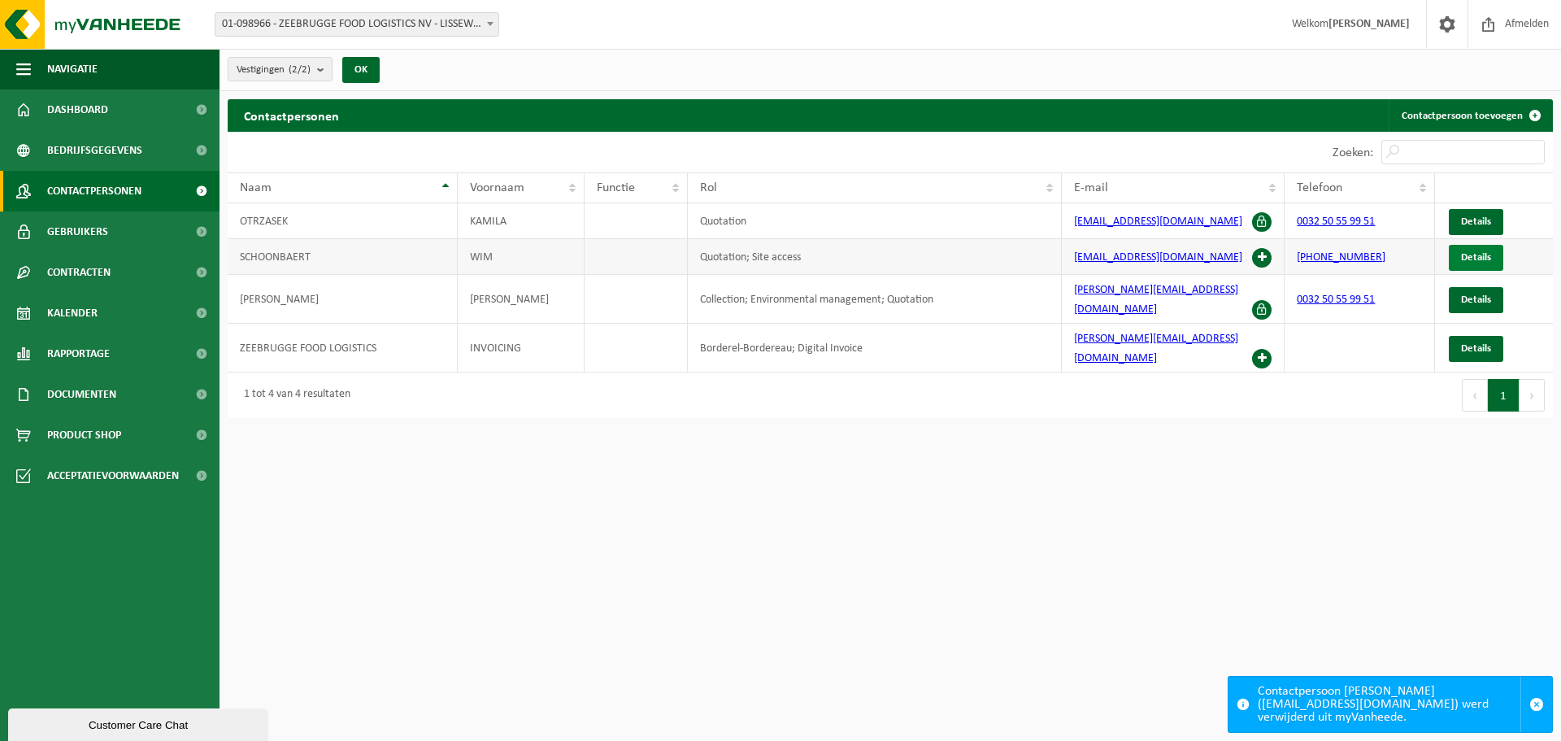
click at [1475, 256] on span "Details" at bounding box center [1476, 257] width 30 height 11
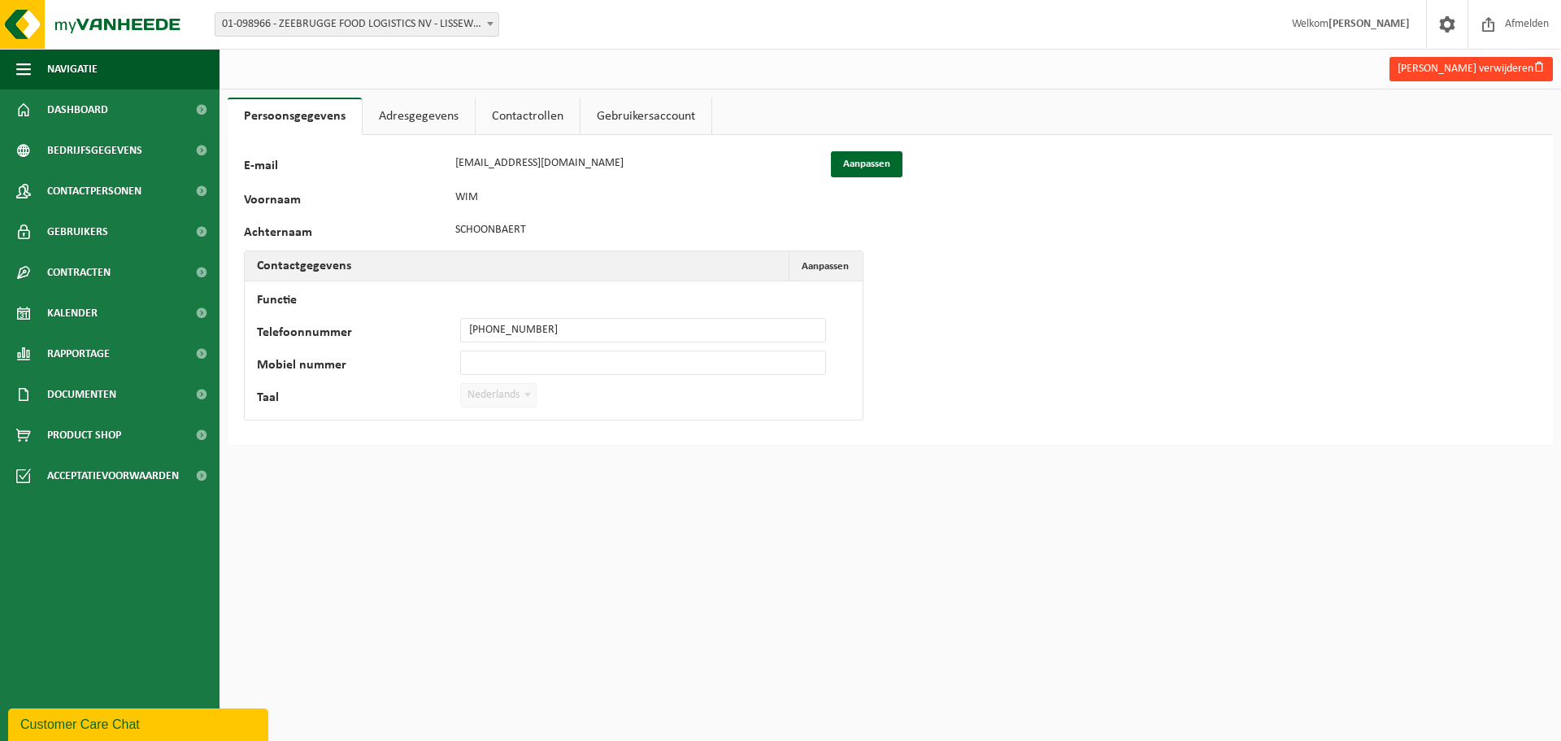
click at [1463, 63] on button "[PERSON_NAME] verwijderen" at bounding box center [1471, 69] width 163 height 24
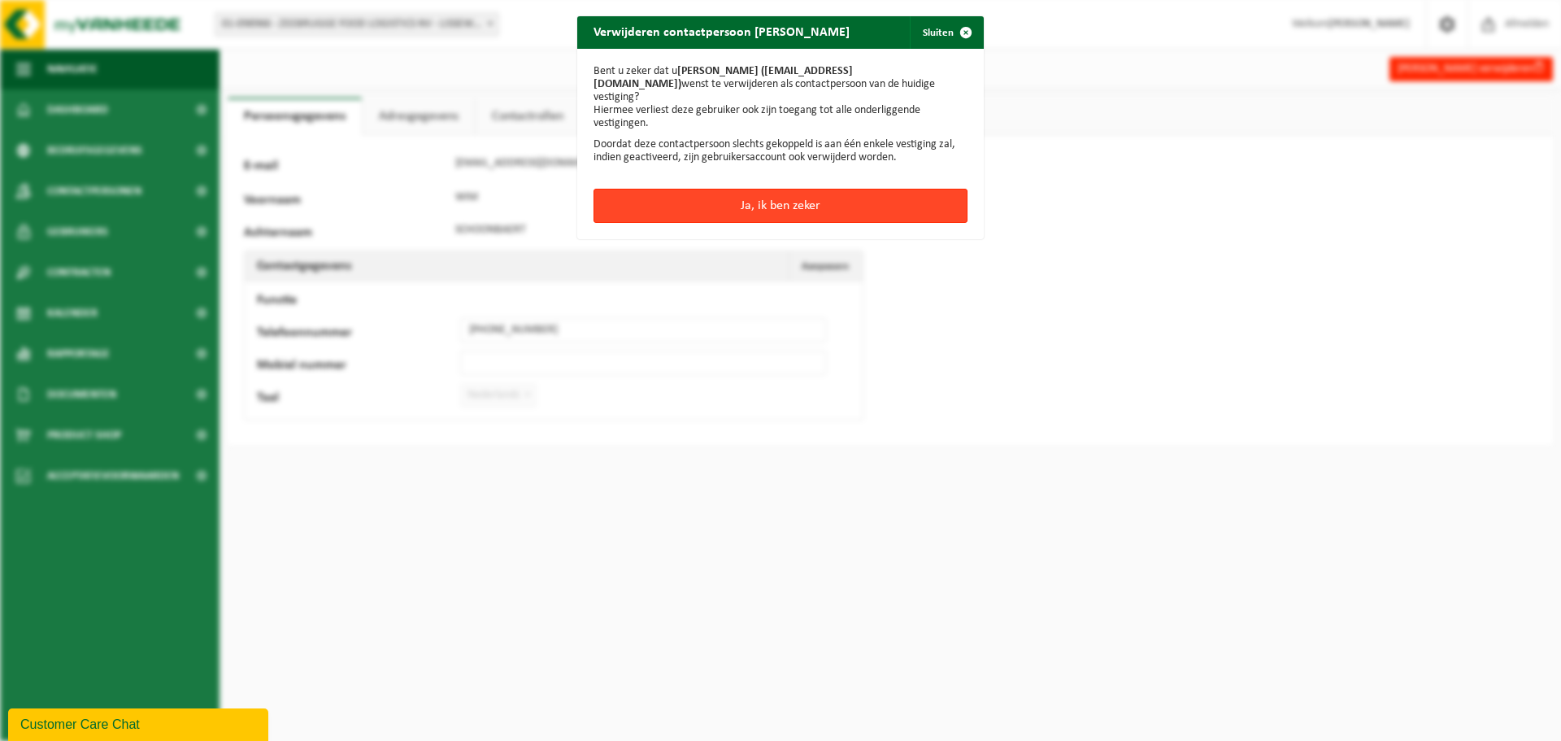
click at [785, 192] on button "Ja, ik ben zeker" at bounding box center [781, 206] width 374 height 34
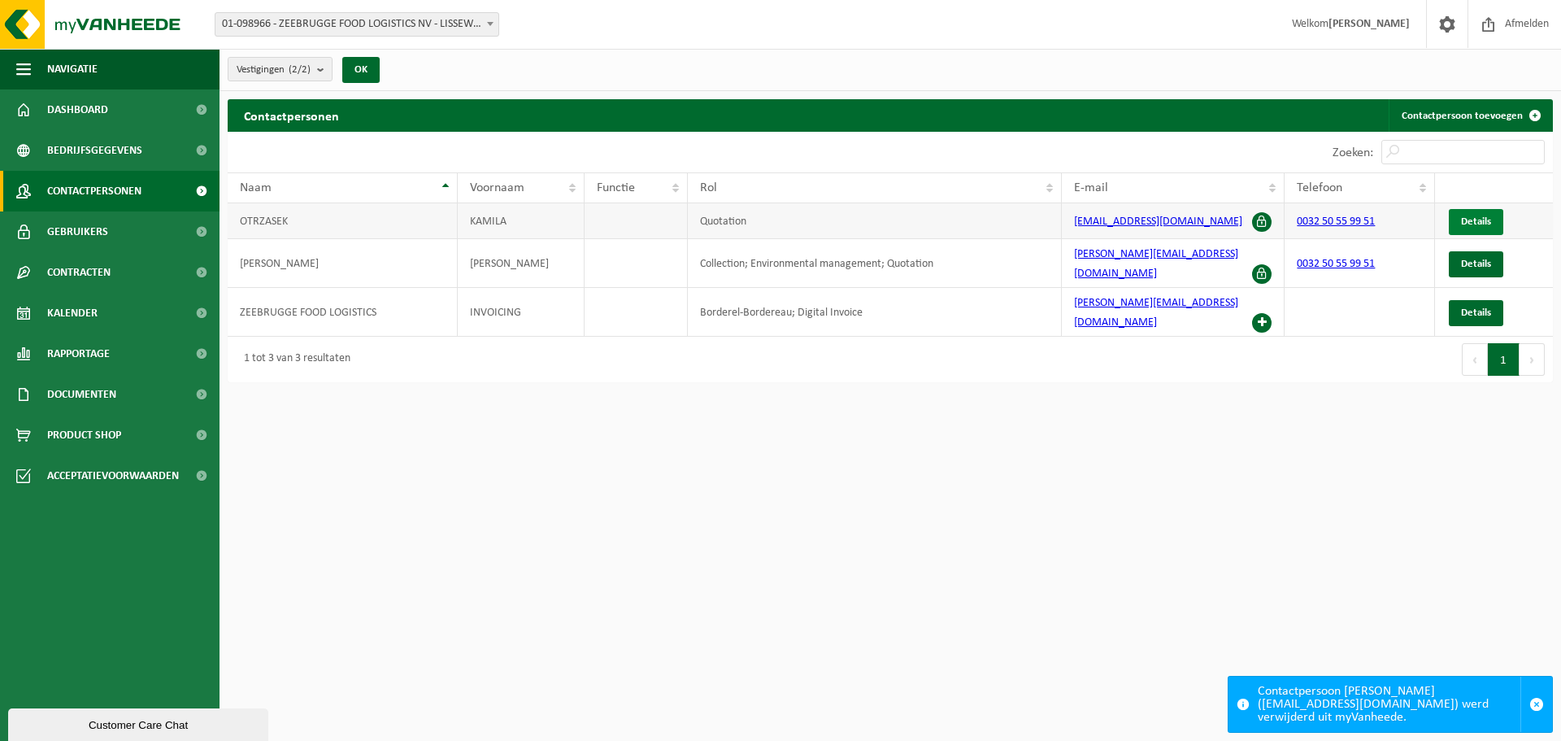
click at [1480, 216] on span "Details" at bounding box center [1476, 221] width 30 height 11
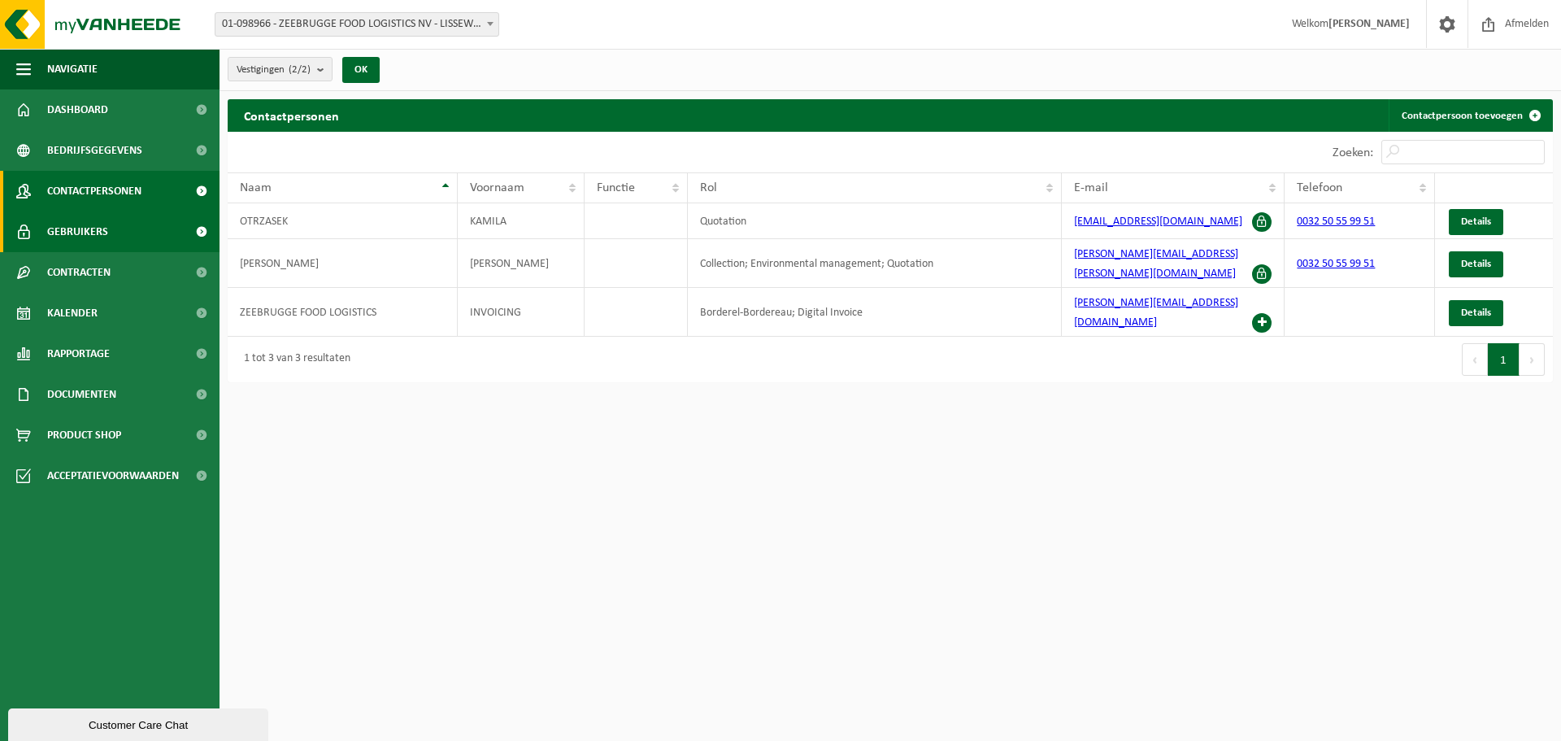
click at [68, 233] on span "Gebruikers" at bounding box center [77, 231] width 61 height 41
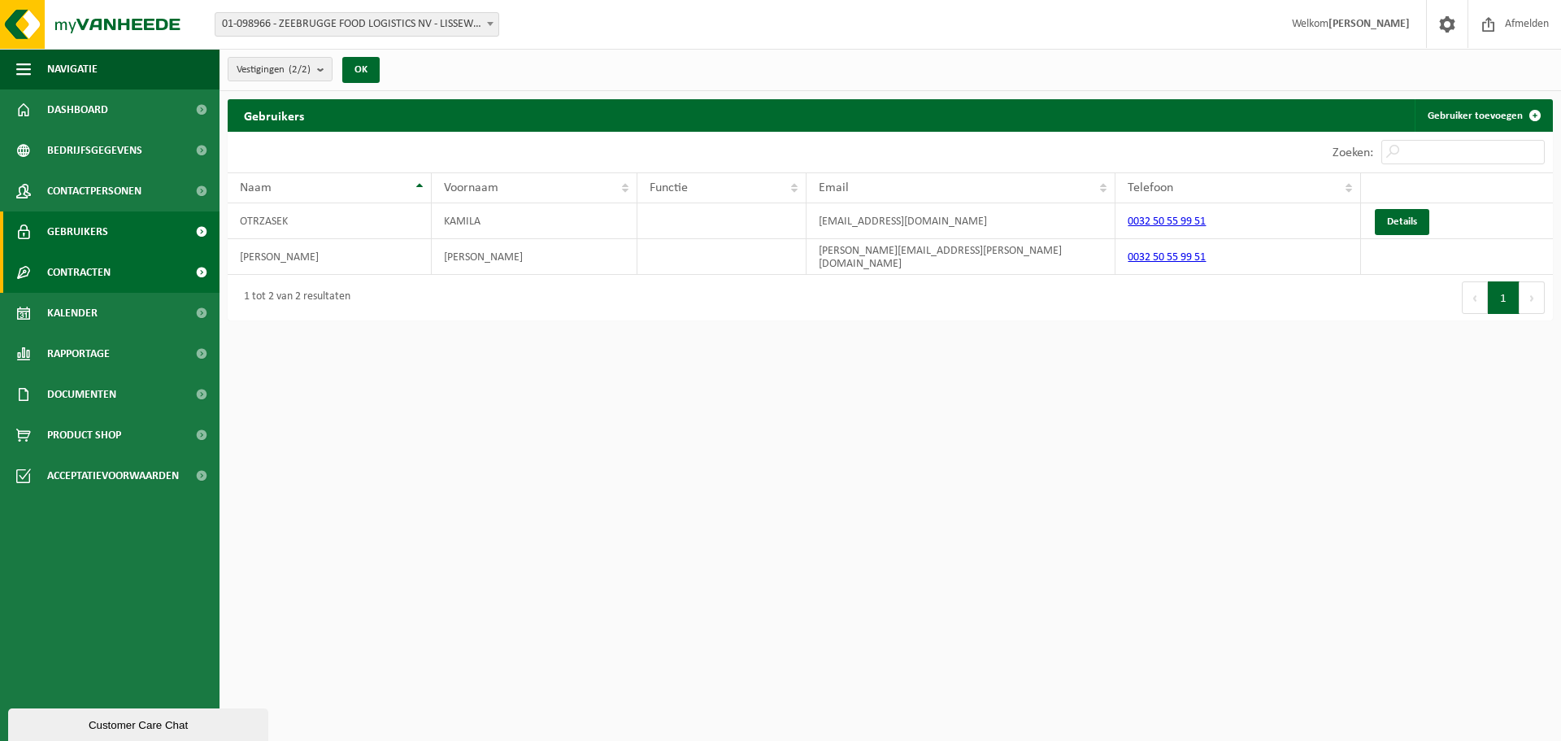
click at [78, 279] on span "Contracten" at bounding box center [78, 272] width 63 height 41
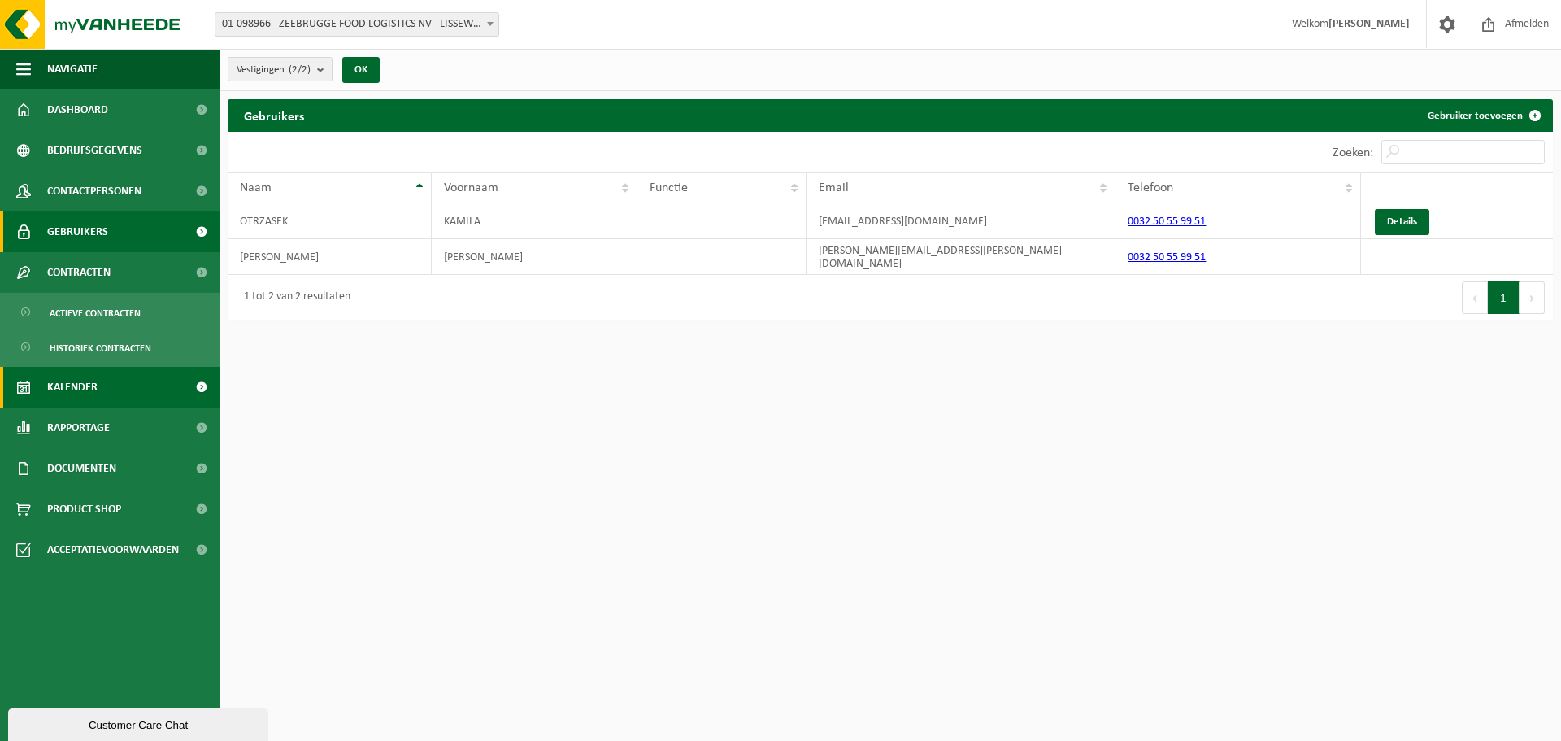
click at [75, 400] on span "Kalender" at bounding box center [72, 387] width 50 height 41
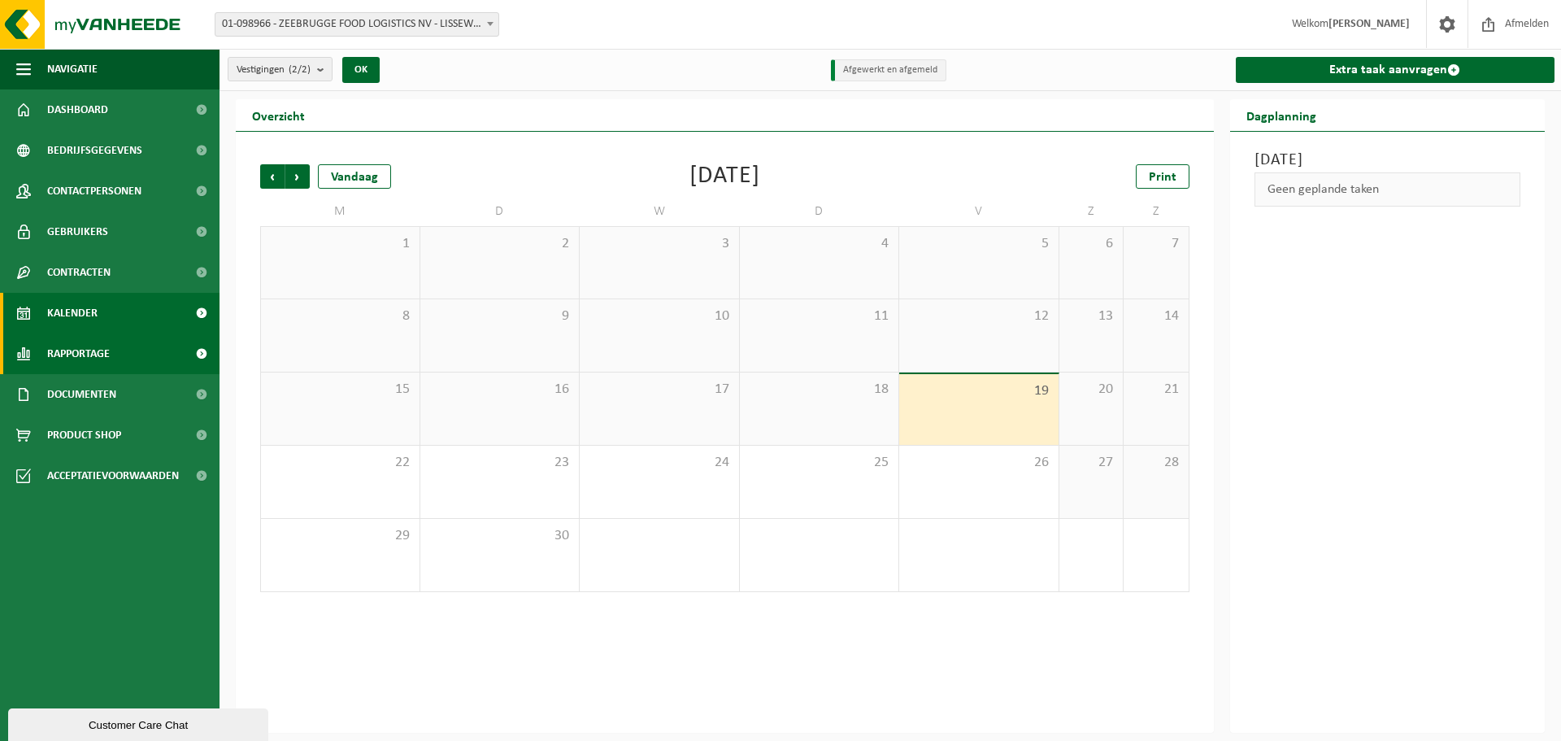
click at [66, 354] on span "Rapportage" at bounding box center [78, 353] width 63 height 41
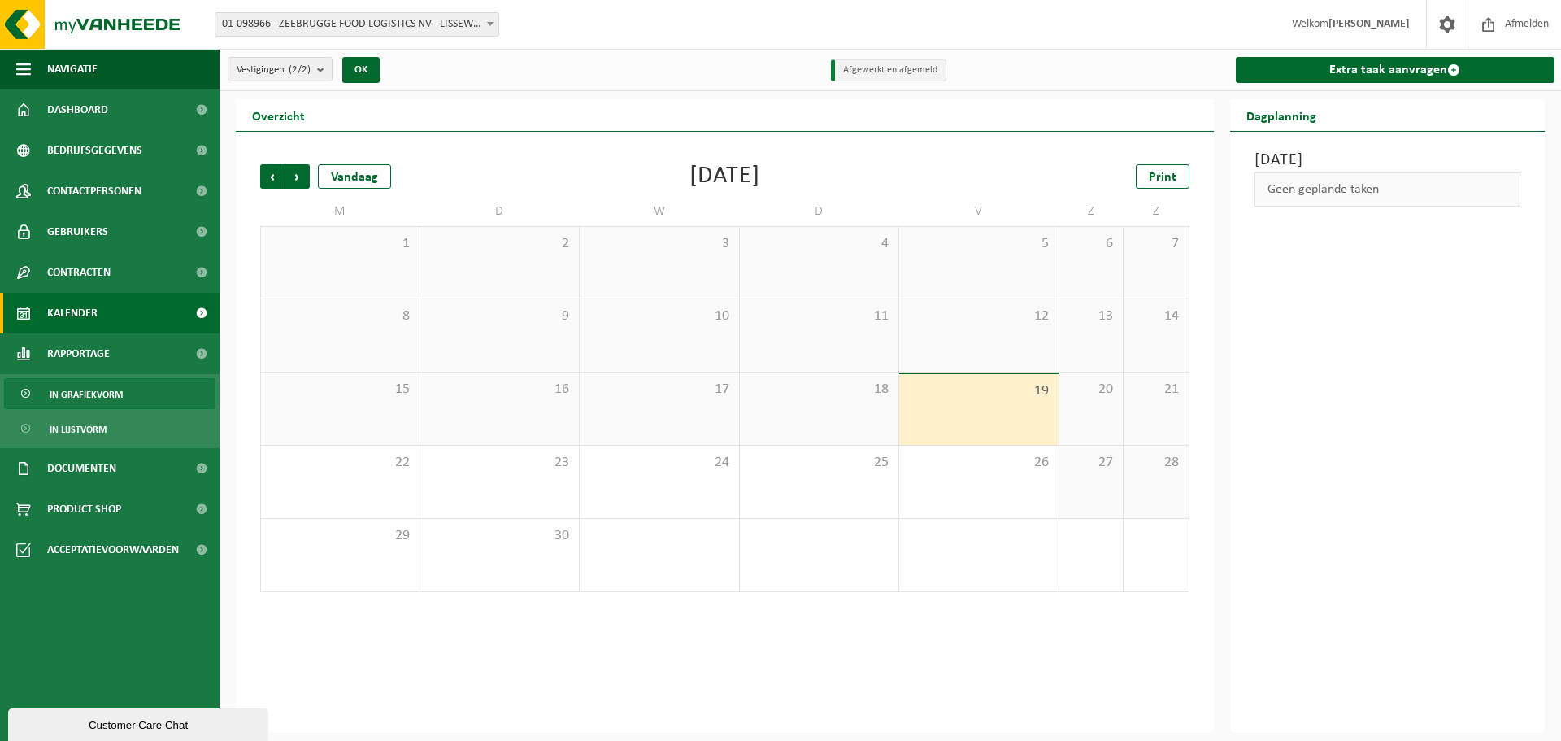
click at [88, 386] on span "In grafiekvorm" at bounding box center [86, 394] width 73 height 31
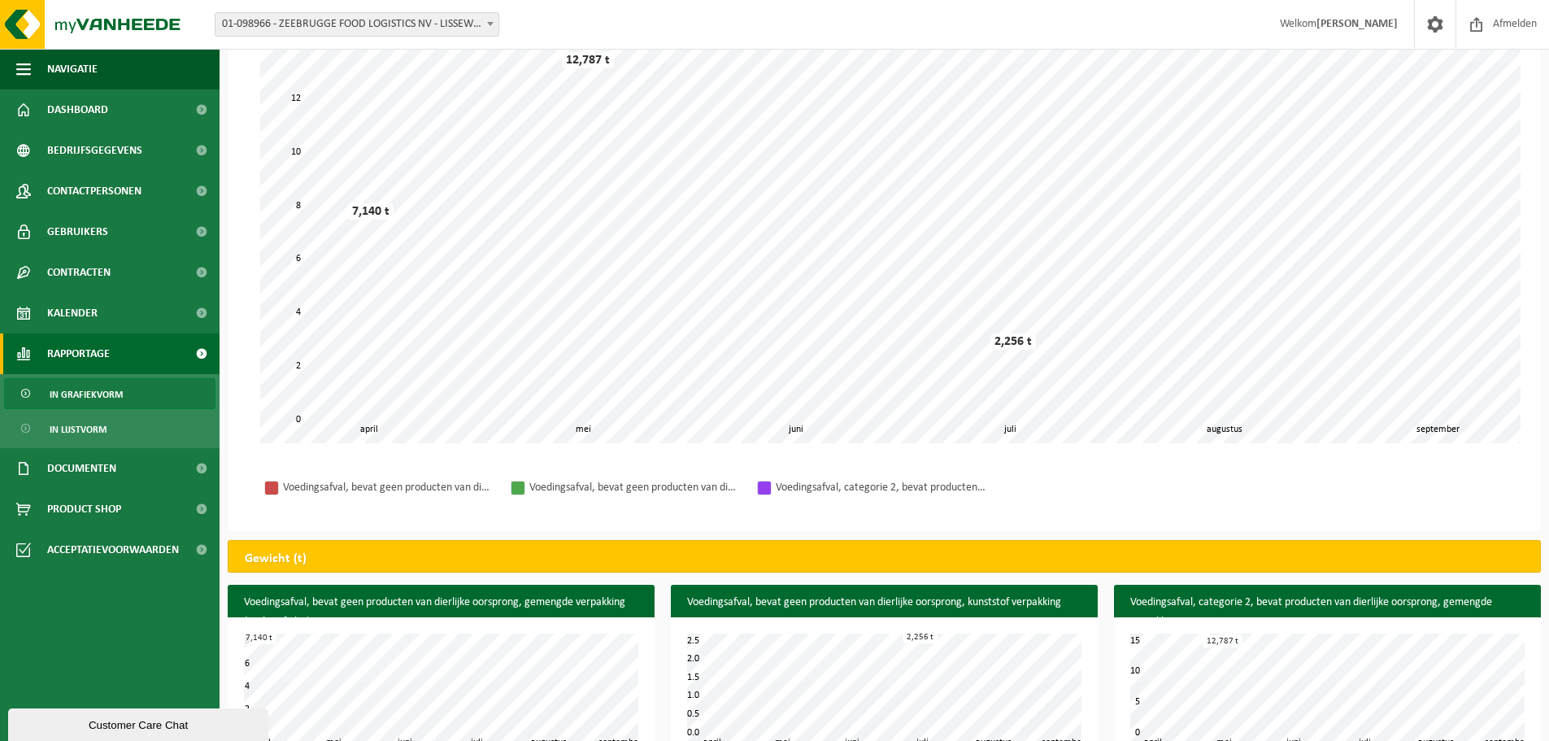
scroll to position [184, 0]
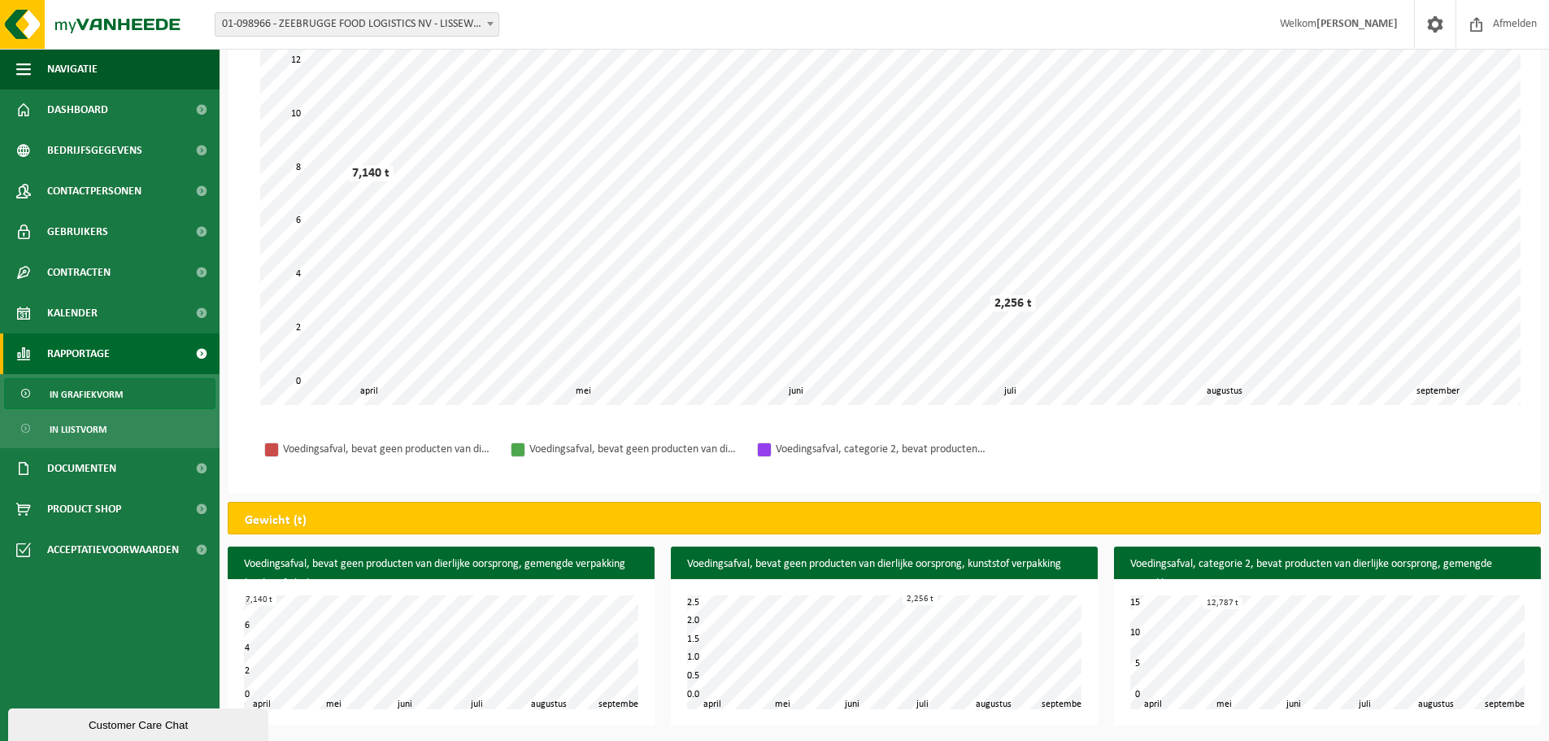
click at [85, 391] on span "In grafiekvorm" at bounding box center [86, 394] width 73 height 31
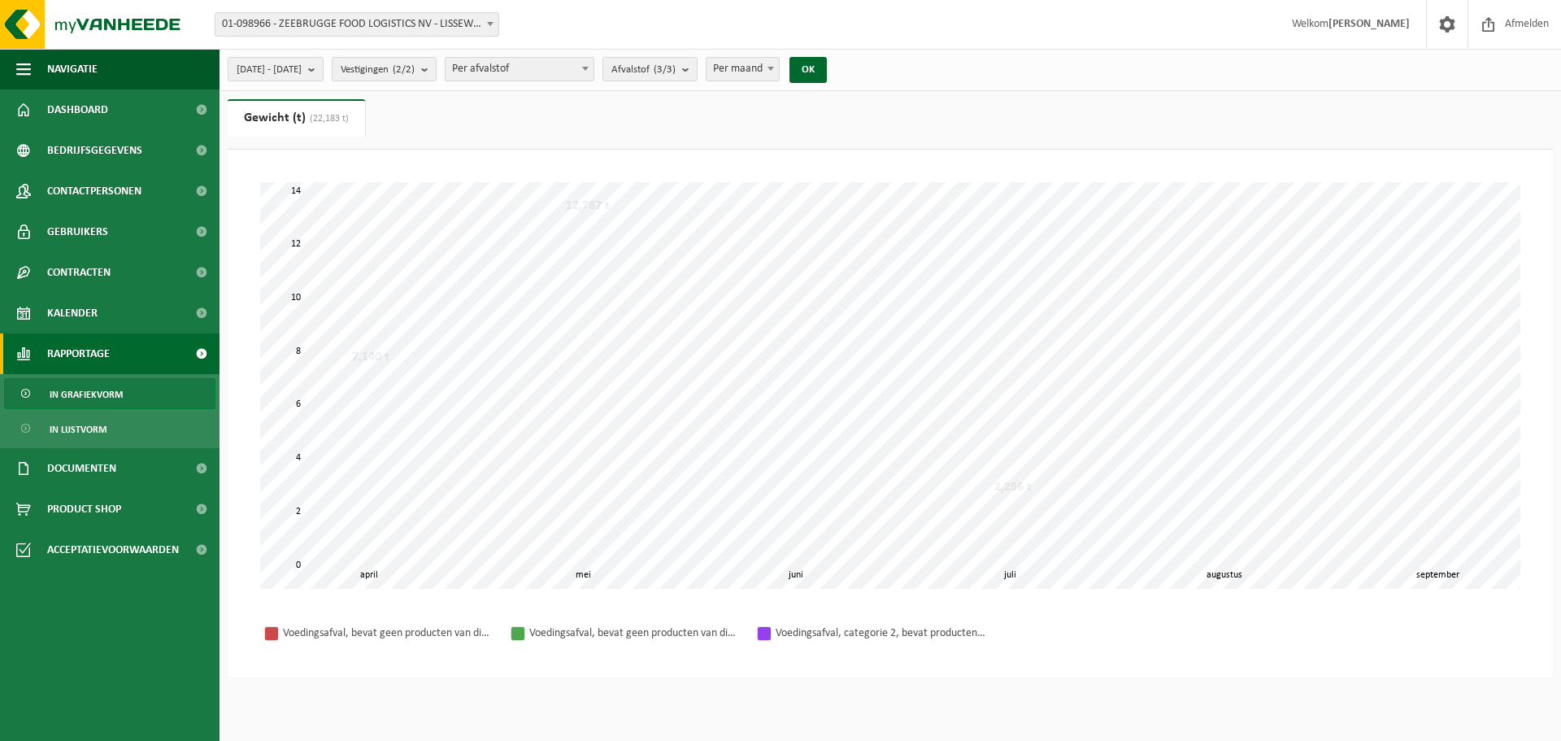
click at [83, 460] on span "Documenten" at bounding box center [81, 468] width 69 height 41
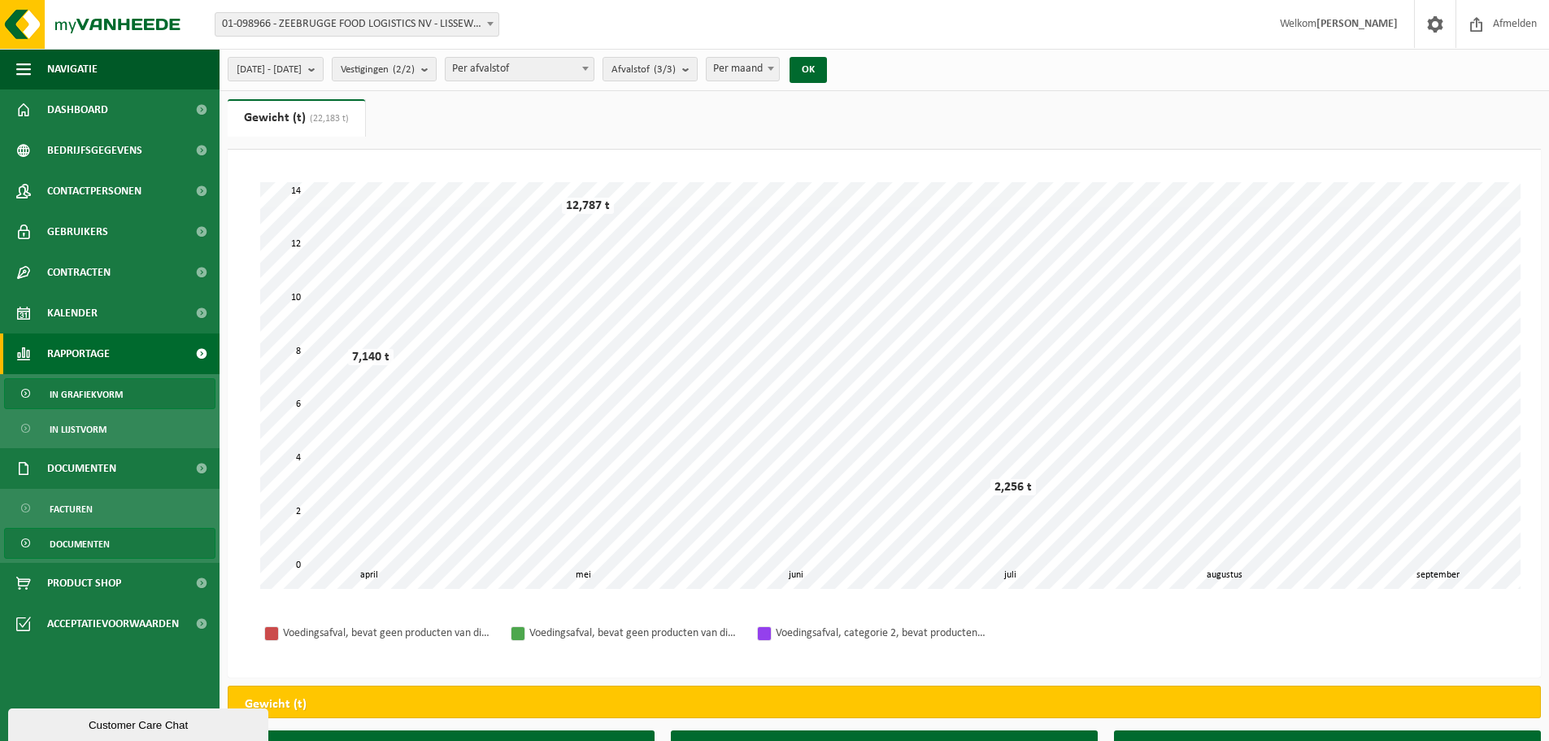
click at [80, 539] on span "Documenten" at bounding box center [80, 544] width 60 height 31
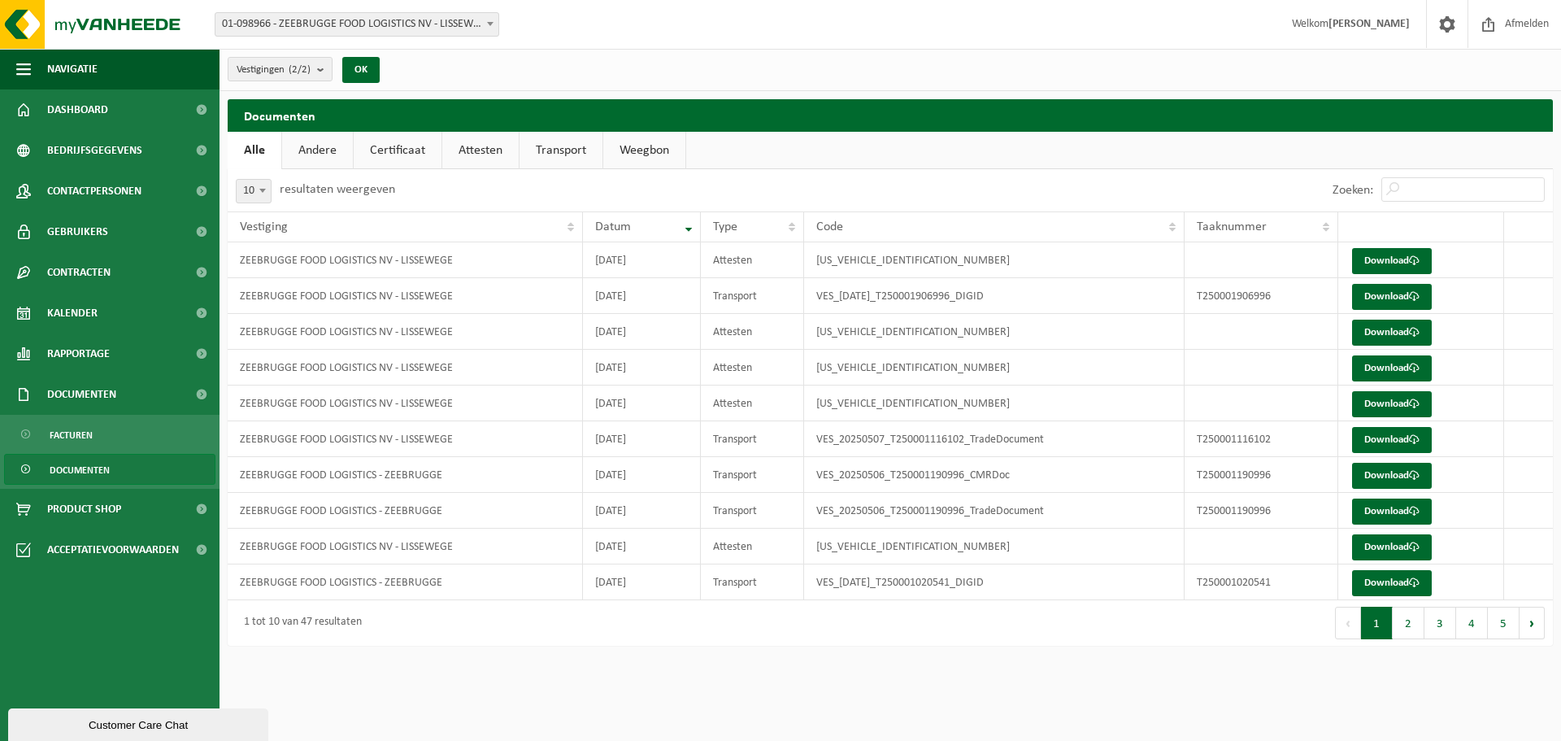
click at [298, 149] on link "Andere" at bounding box center [317, 150] width 71 height 37
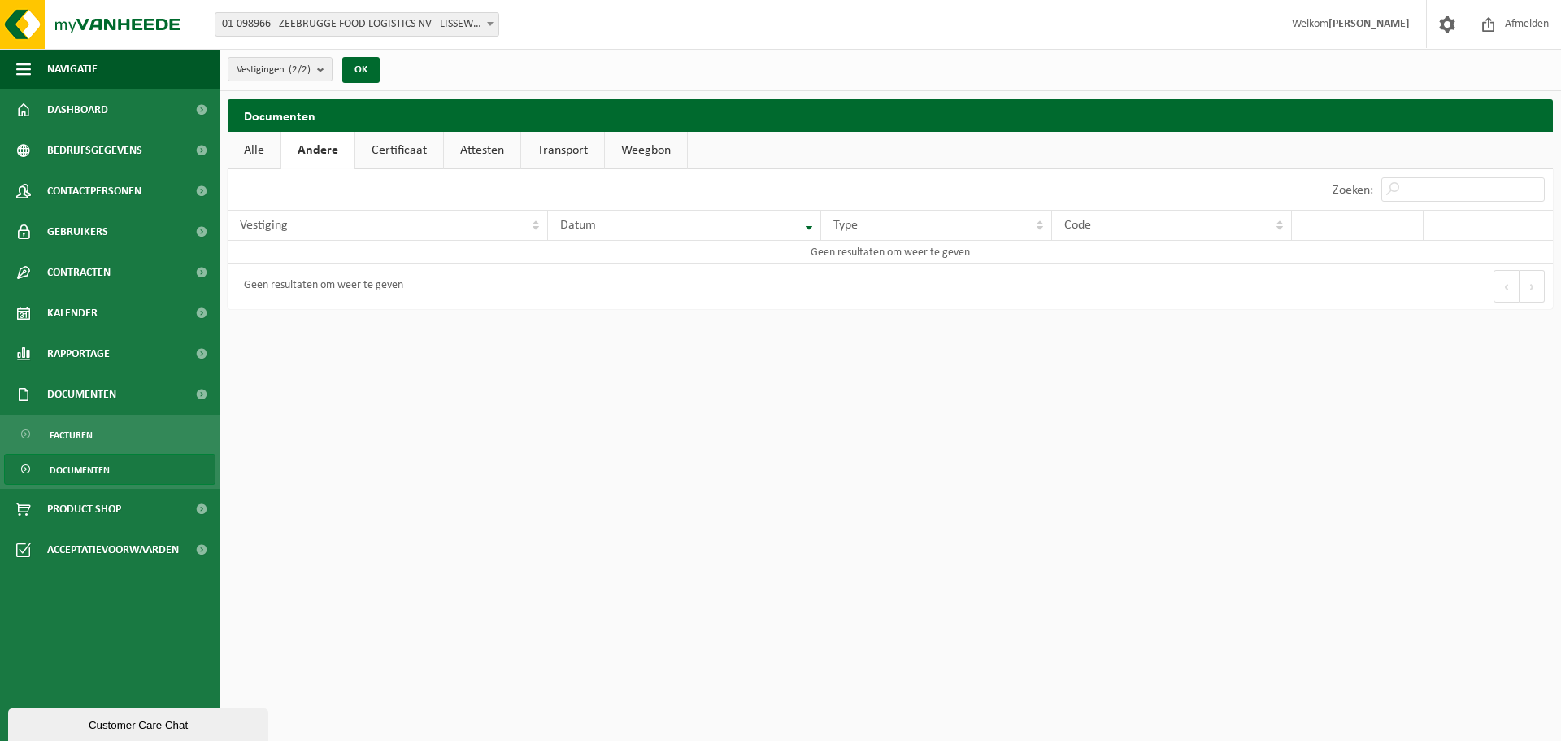
click at [383, 151] on link "Certificaat" at bounding box center [399, 150] width 88 height 37
click at [478, 144] on link "Attesten" at bounding box center [480, 150] width 76 height 37
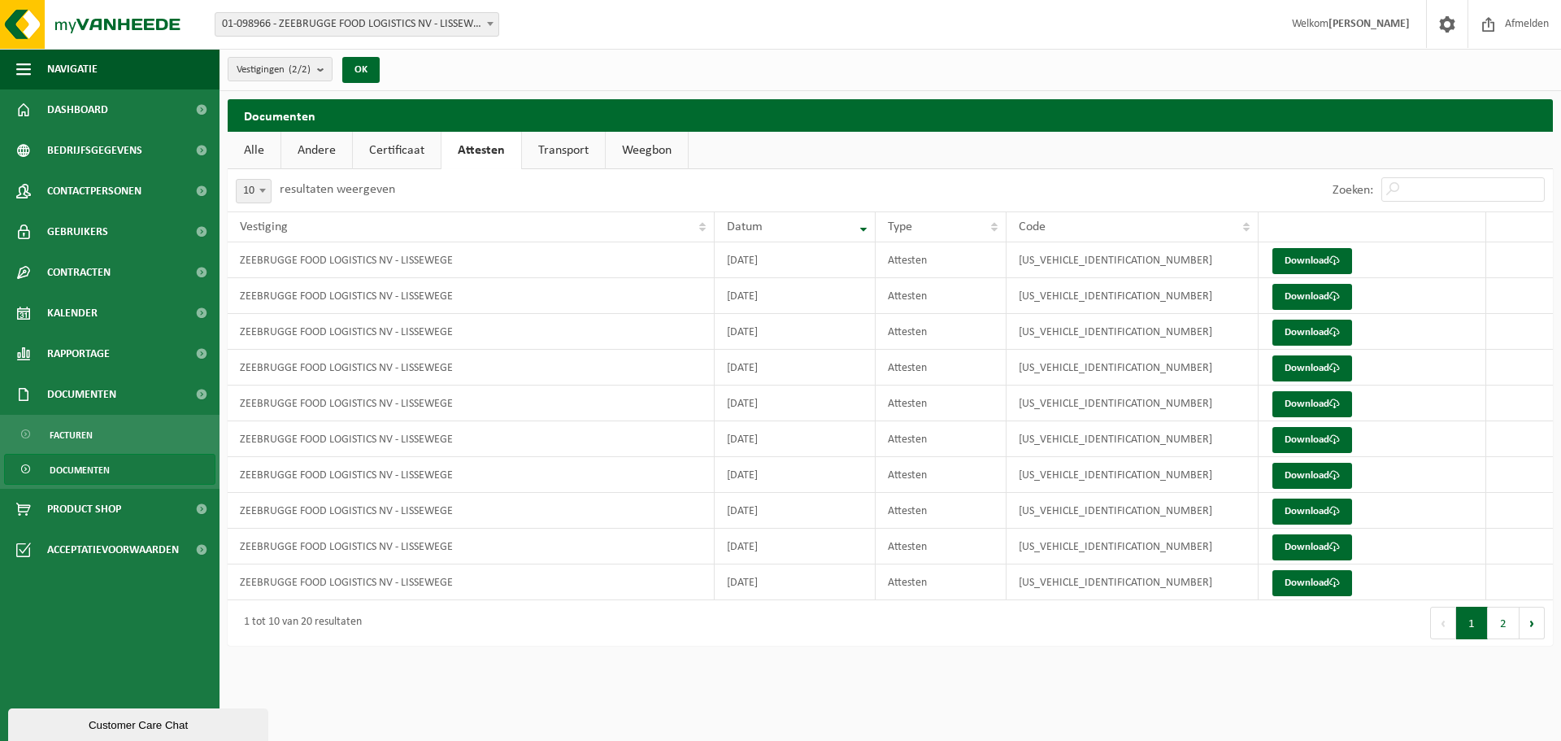
click at [552, 149] on link "Transport" at bounding box center [563, 150] width 83 height 37
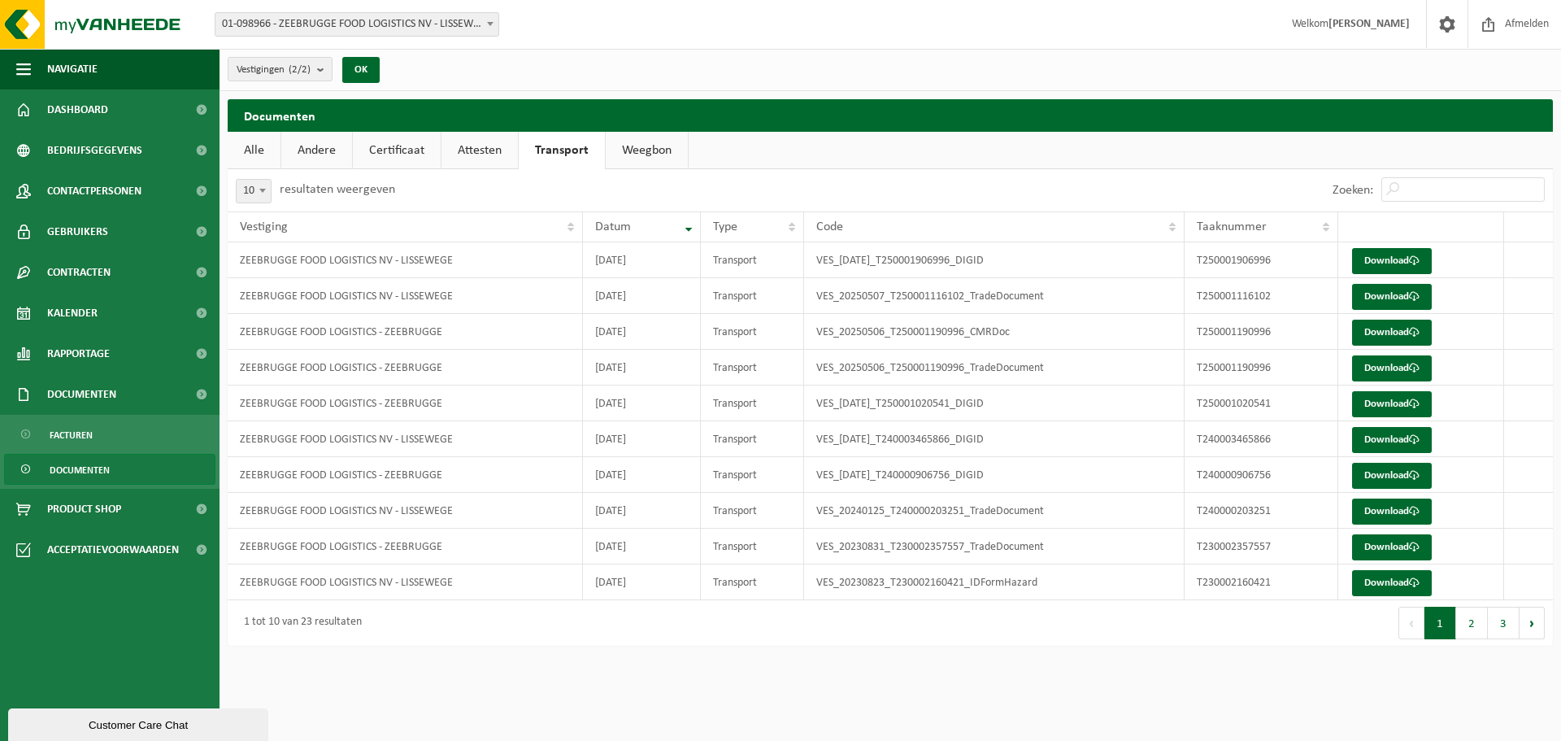
click at [614, 148] on link "Weegbon" at bounding box center [647, 150] width 82 height 37
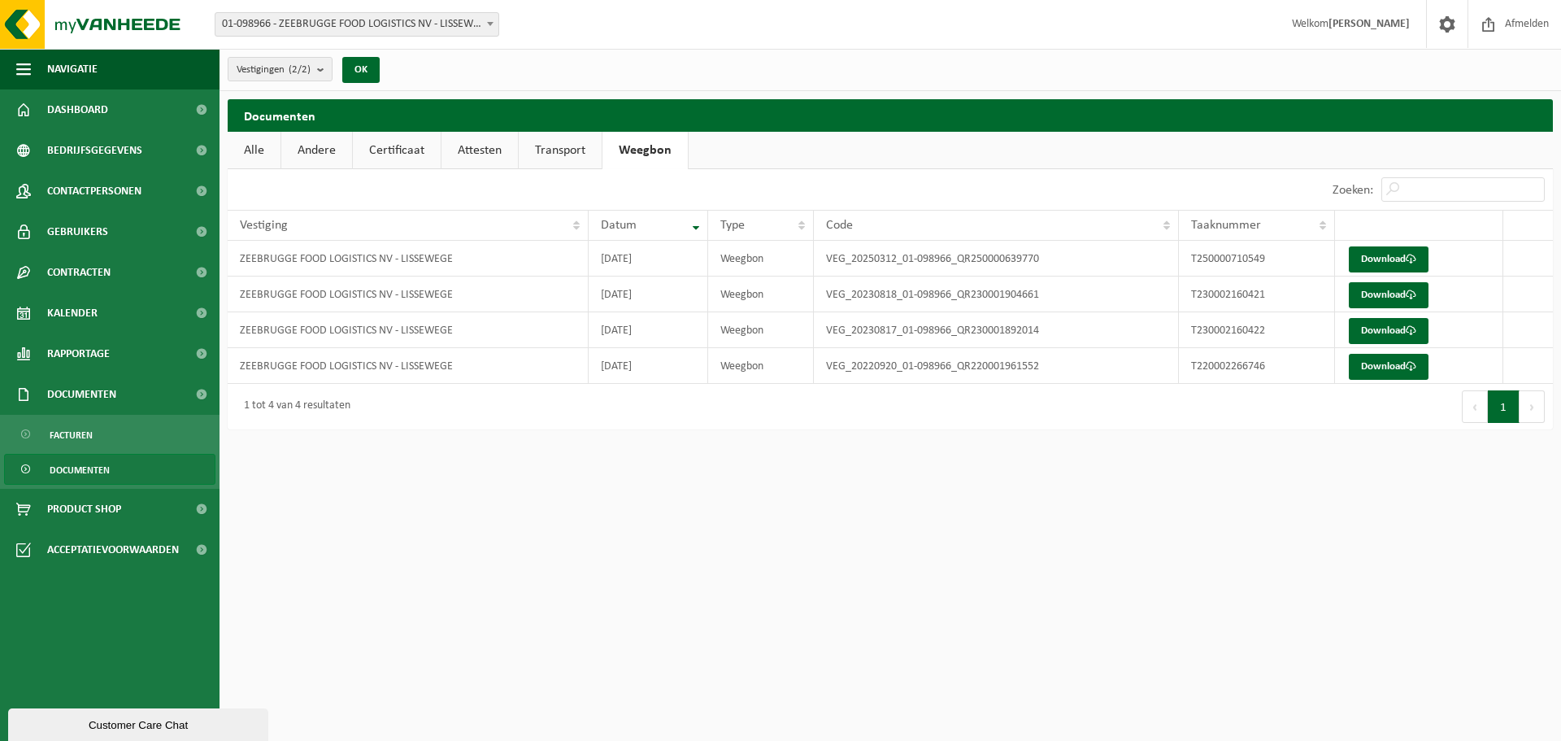
click at [240, 155] on link "Alle" at bounding box center [254, 150] width 53 height 37
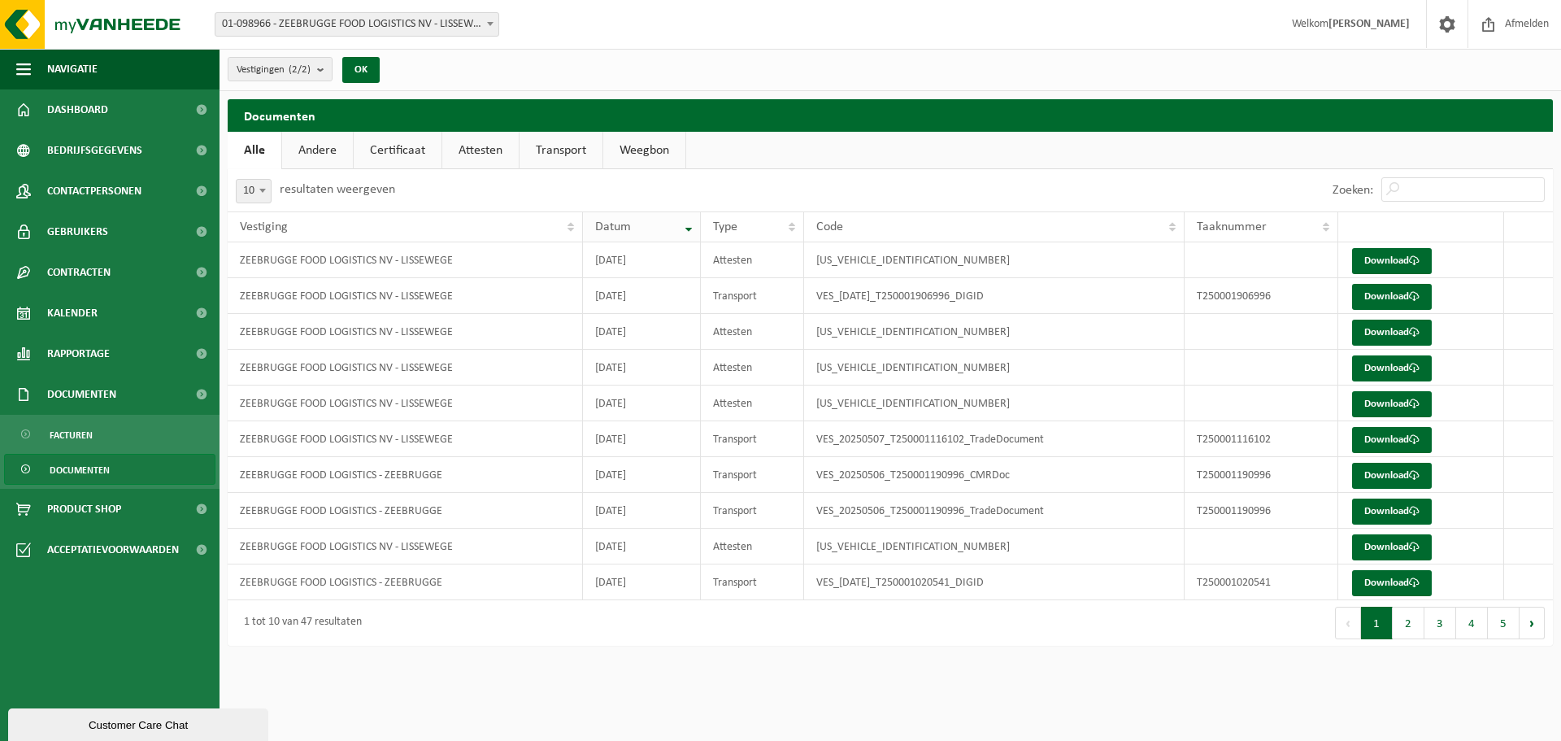
click at [693, 224] on th "Datum" at bounding box center [641, 226] width 117 height 31
click at [621, 224] on span "Datum" at bounding box center [613, 226] width 36 height 13
click at [865, 257] on td "[US_VEHICLE_IDENTIFICATION_NUMBER]" at bounding box center [994, 260] width 381 height 36
